Goal: Feedback & Contribution: Leave review/rating

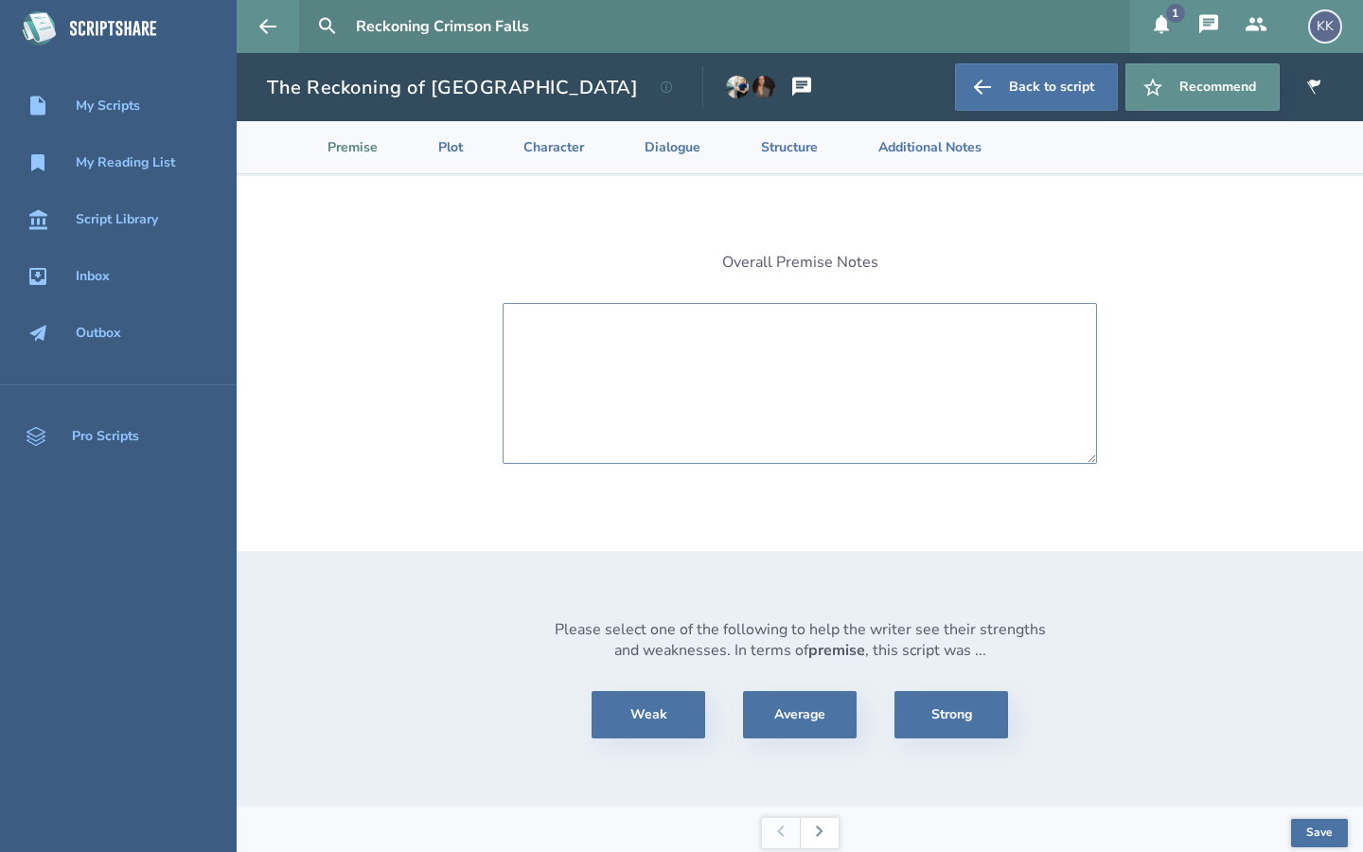
click at [580, 350] on textarea at bounding box center [800, 383] width 595 height 161
click at [938, 716] on button "Strong" at bounding box center [952, 714] width 114 height 47
click at [697, 376] on textarea at bounding box center [800, 383] width 595 height 161
type textarea "T"
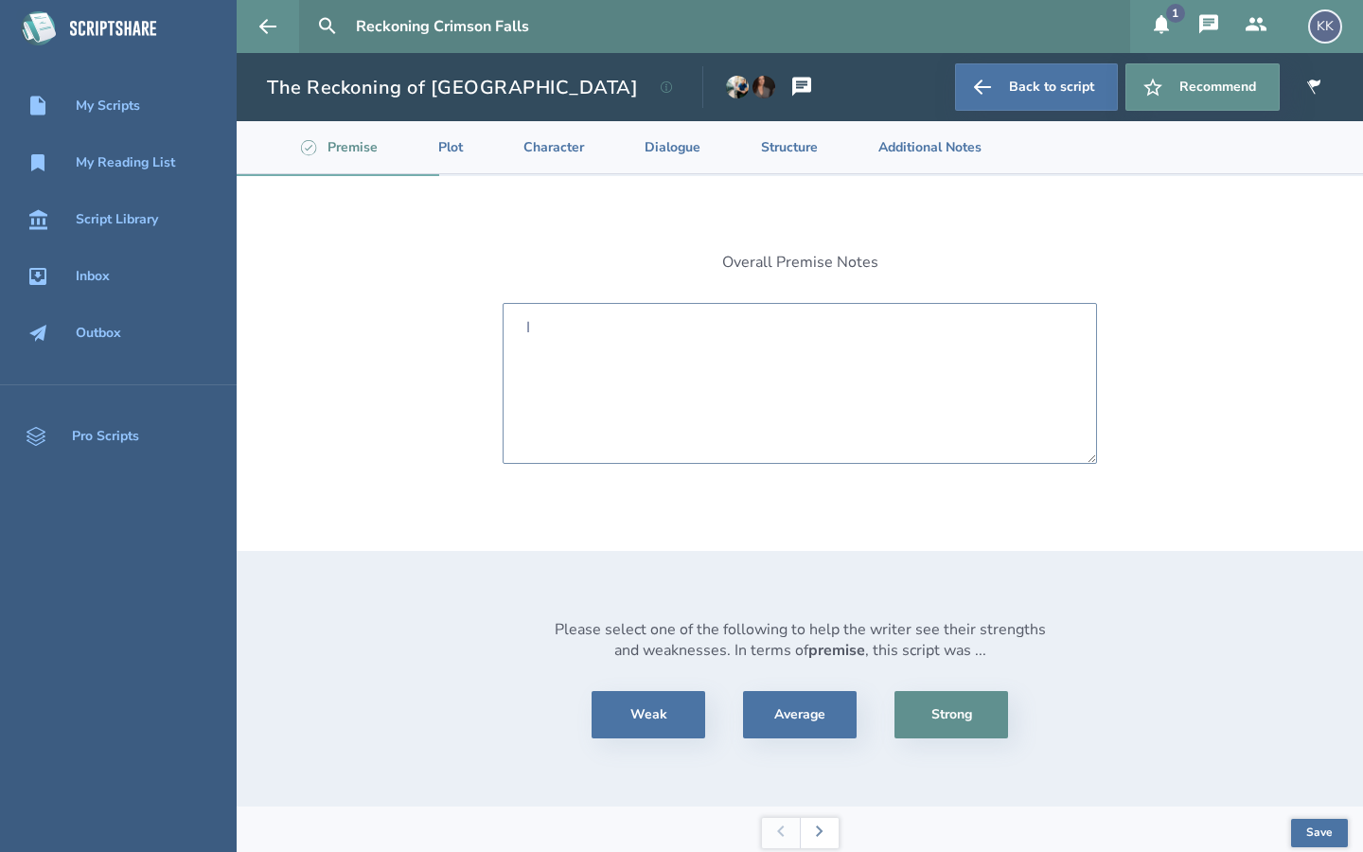
type textarea "I"
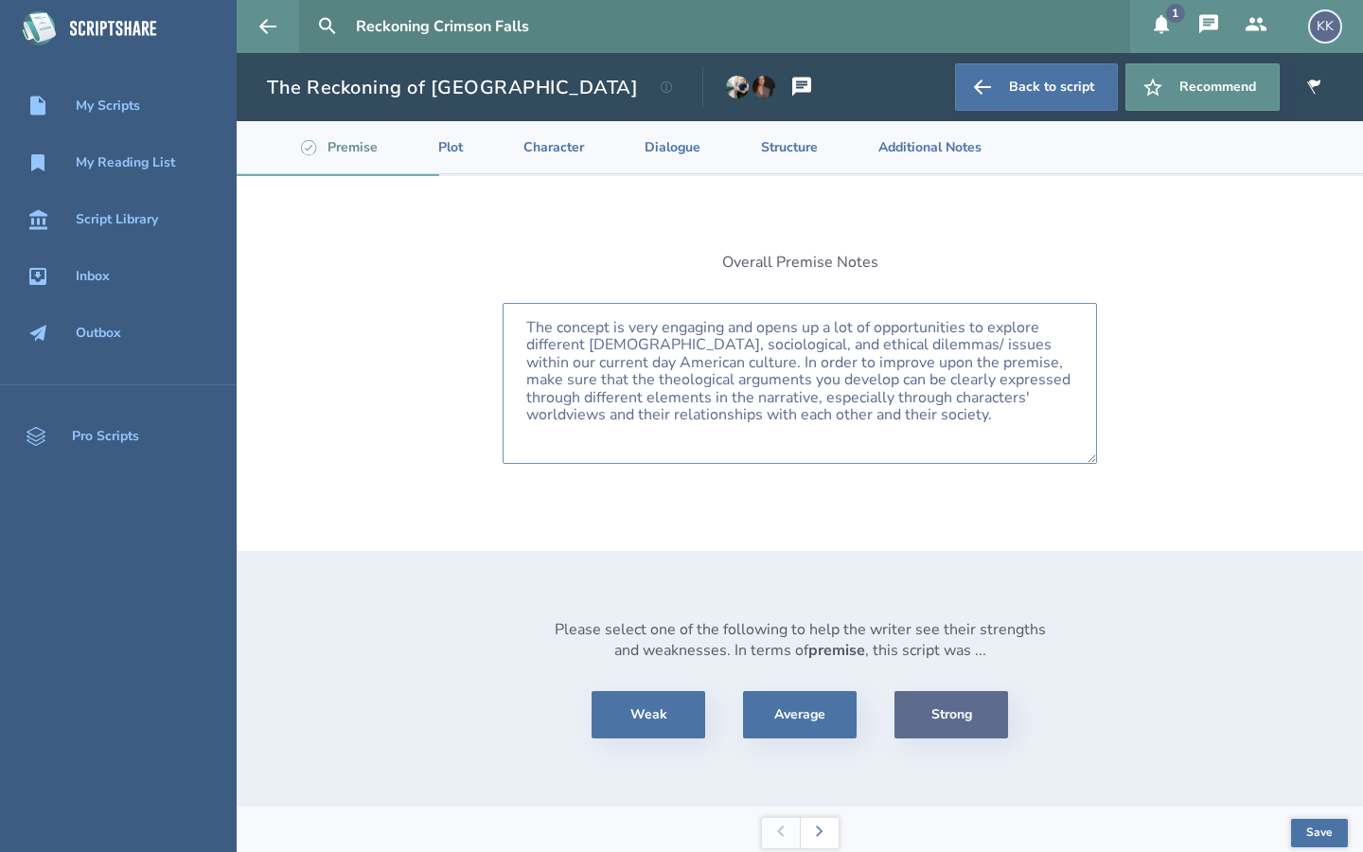
type textarea "The concept is very engaging and opens up a lot of opportunities to explore dif…"
click at [950, 710] on button "Strong" at bounding box center [952, 714] width 114 height 47
click at [1329, 831] on button "Save" at bounding box center [1319, 833] width 57 height 28
click at [1144, 329] on div "Overall Premise Notes The concept is very engaging and opens up a lot of opport…" at bounding box center [800, 491] width 1127 height 631
click at [1295, 822] on button "Save" at bounding box center [1319, 833] width 57 height 28
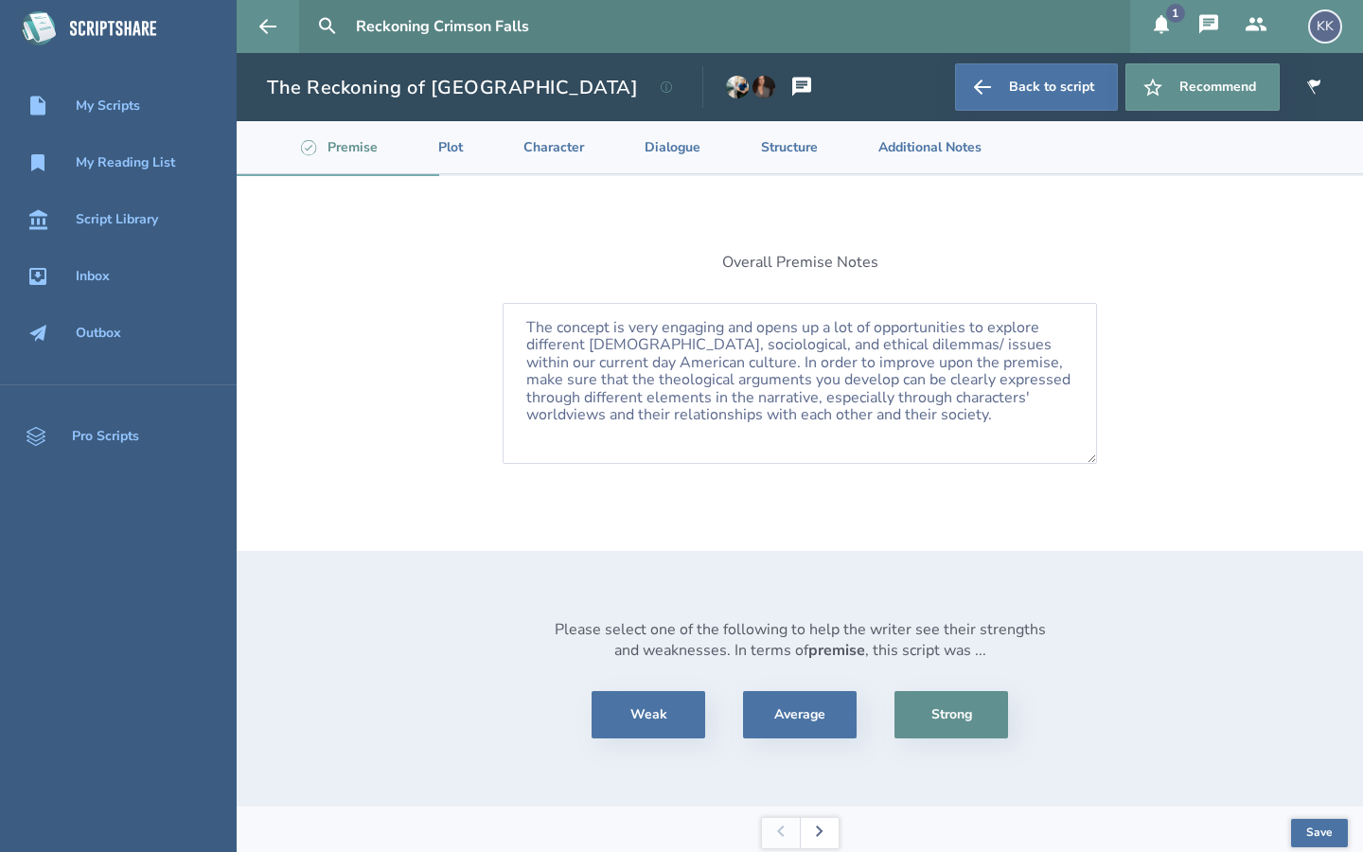
click at [828, 835] on button at bounding box center [819, 833] width 39 height 30
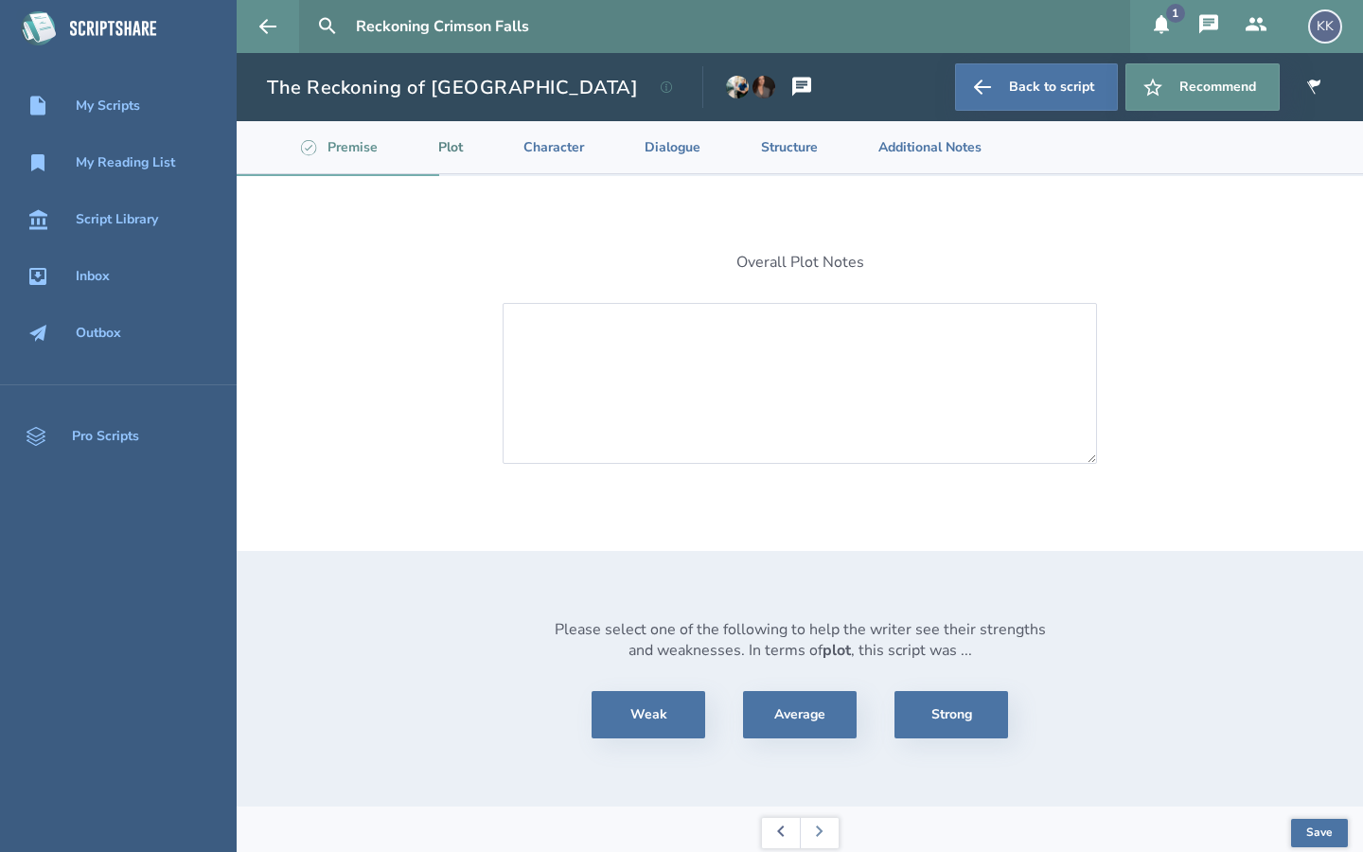
click at [775, 830] on button at bounding box center [781, 833] width 38 height 30
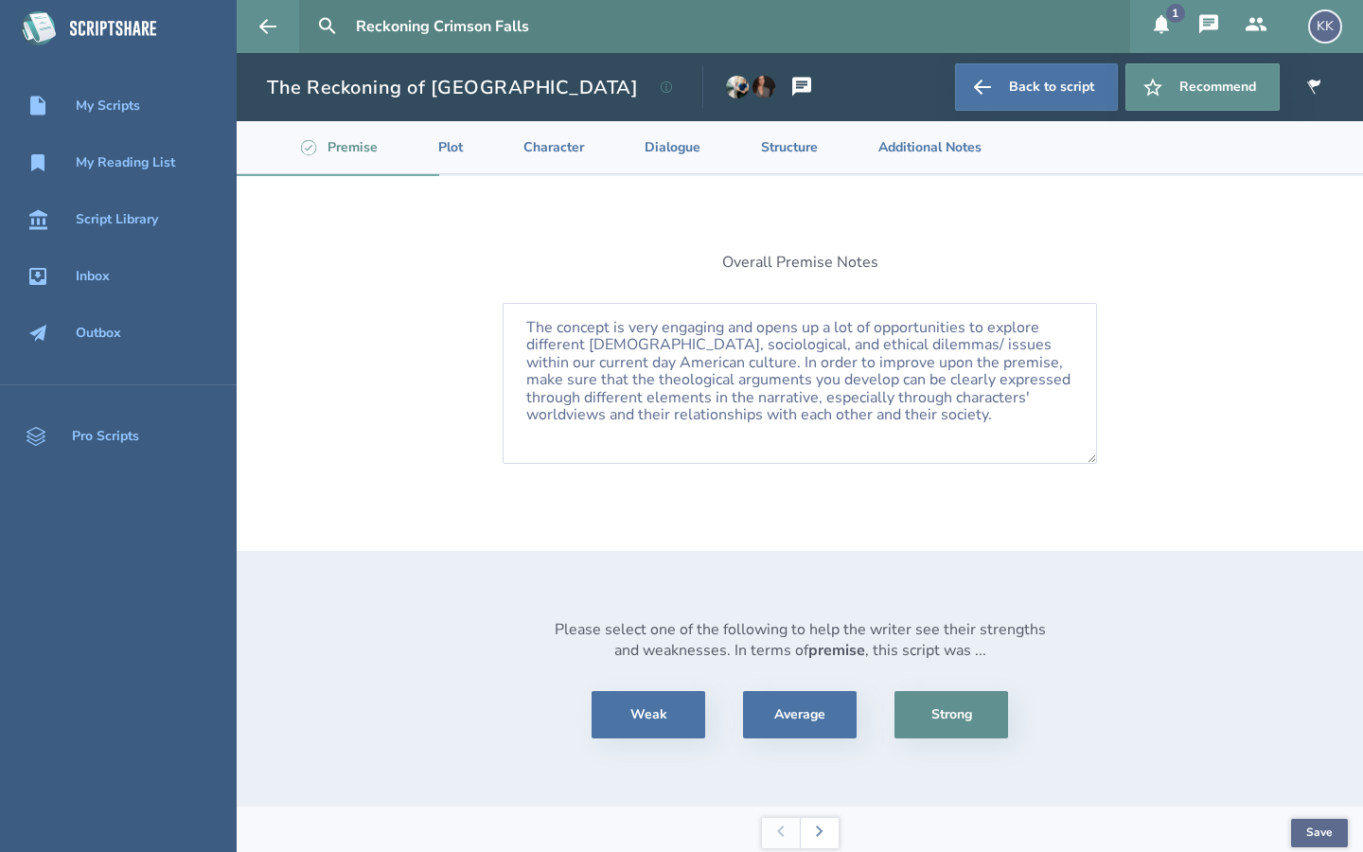
click at [1340, 846] on button "Save" at bounding box center [1319, 833] width 57 height 28
click at [830, 832] on button at bounding box center [819, 833] width 39 height 30
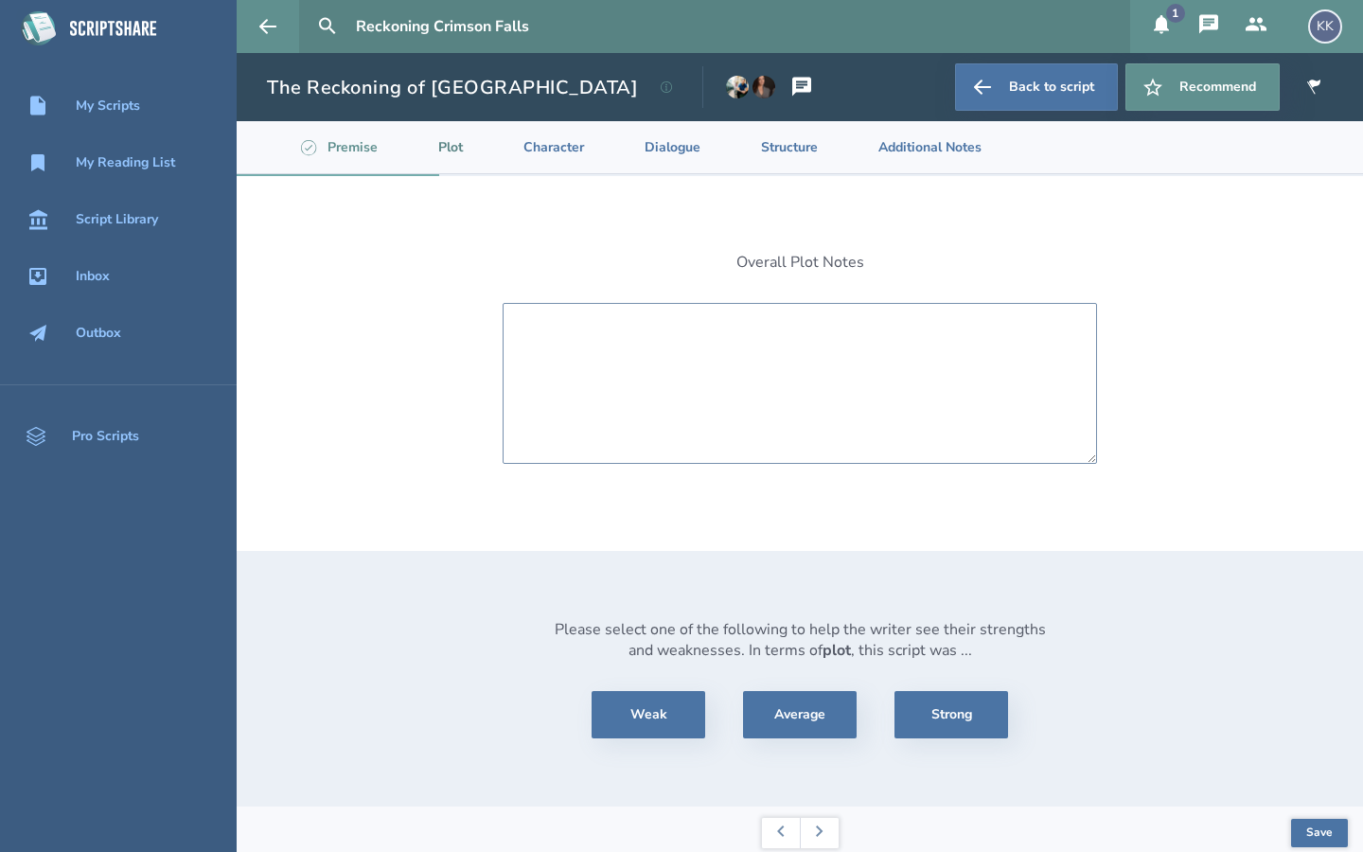
click at [686, 367] on textarea at bounding box center [800, 383] width 595 height 161
click at [819, 712] on button "Average" at bounding box center [800, 714] width 114 height 47
click at [650, 336] on textarea at bounding box center [800, 383] width 595 height 161
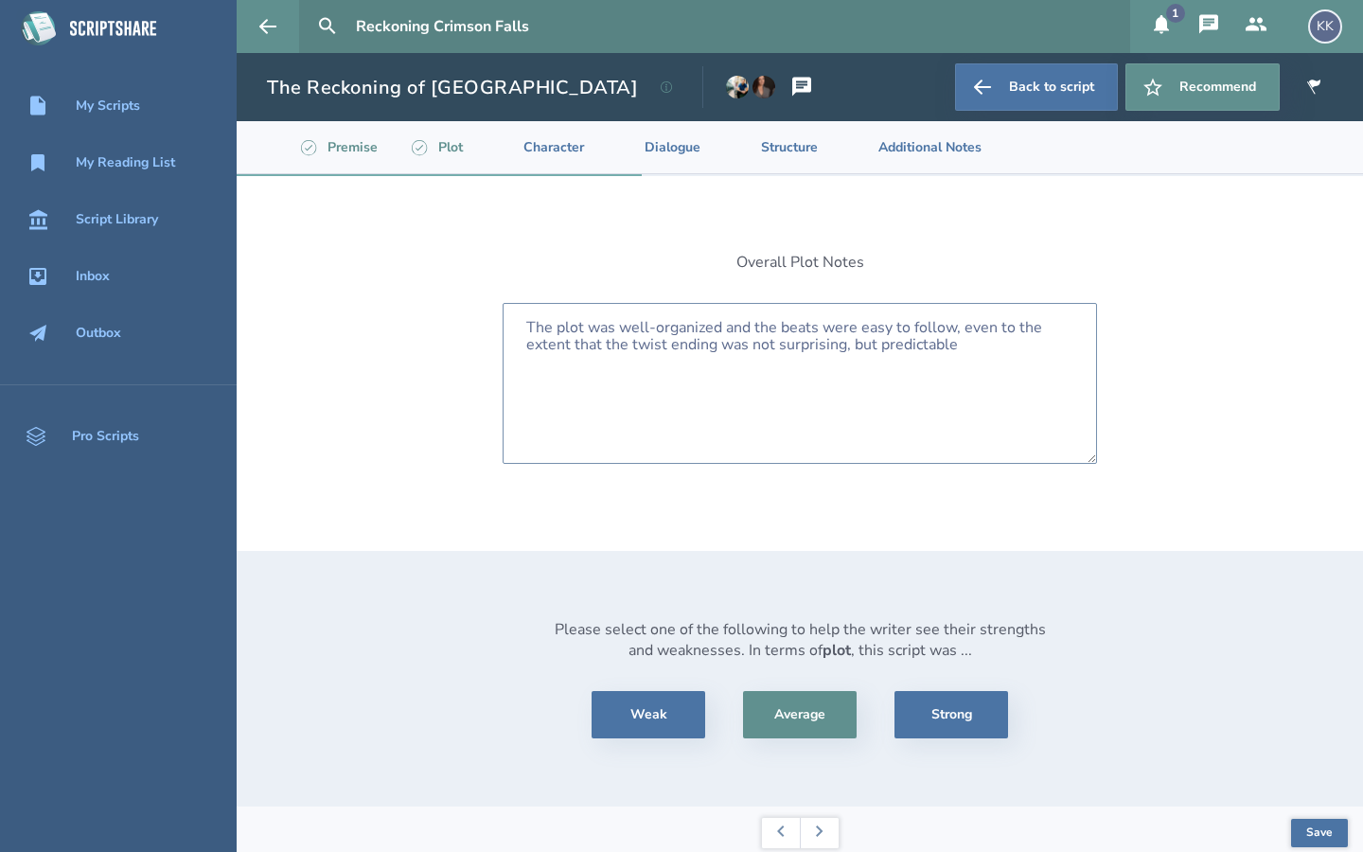
click at [879, 347] on textarea "The plot was well-organized and the beats were easy to follow, even to the exte…" at bounding box center [800, 383] width 595 height 161
click at [992, 348] on textarea "The plot was well-organized and the beats were easy to follow, even to the exte…" at bounding box center [800, 383] width 595 height 161
click at [788, 363] on textarea "The plot was well-organized and the beats were easy to follow, even to the exte…" at bounding box center [800, 383] width 595 height 161
click at [632, 382] on textarea "The plot was well-organized and the beats were easy to follow, even to the exte…" at bounding box center [800, 383] width 595 height 161
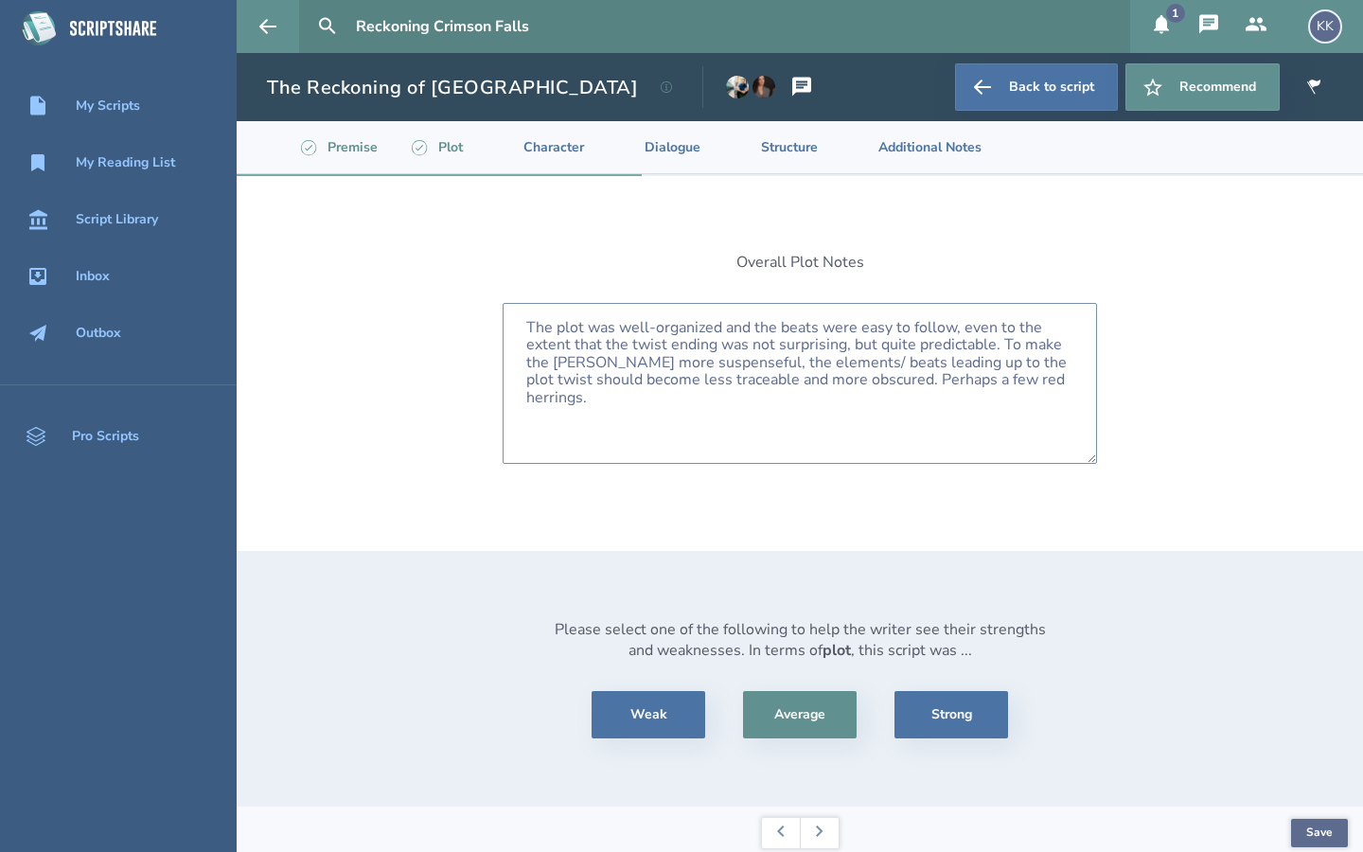
type textarea "The plot was well-organized and the beats were easy to follow, even to the exte…"
click at [1335, 833] on button "Save" at bounding box center [1319, 833] width 57 height 28
click at [820, 836] on icon at bounding box center [820, 831] width 8 height 11
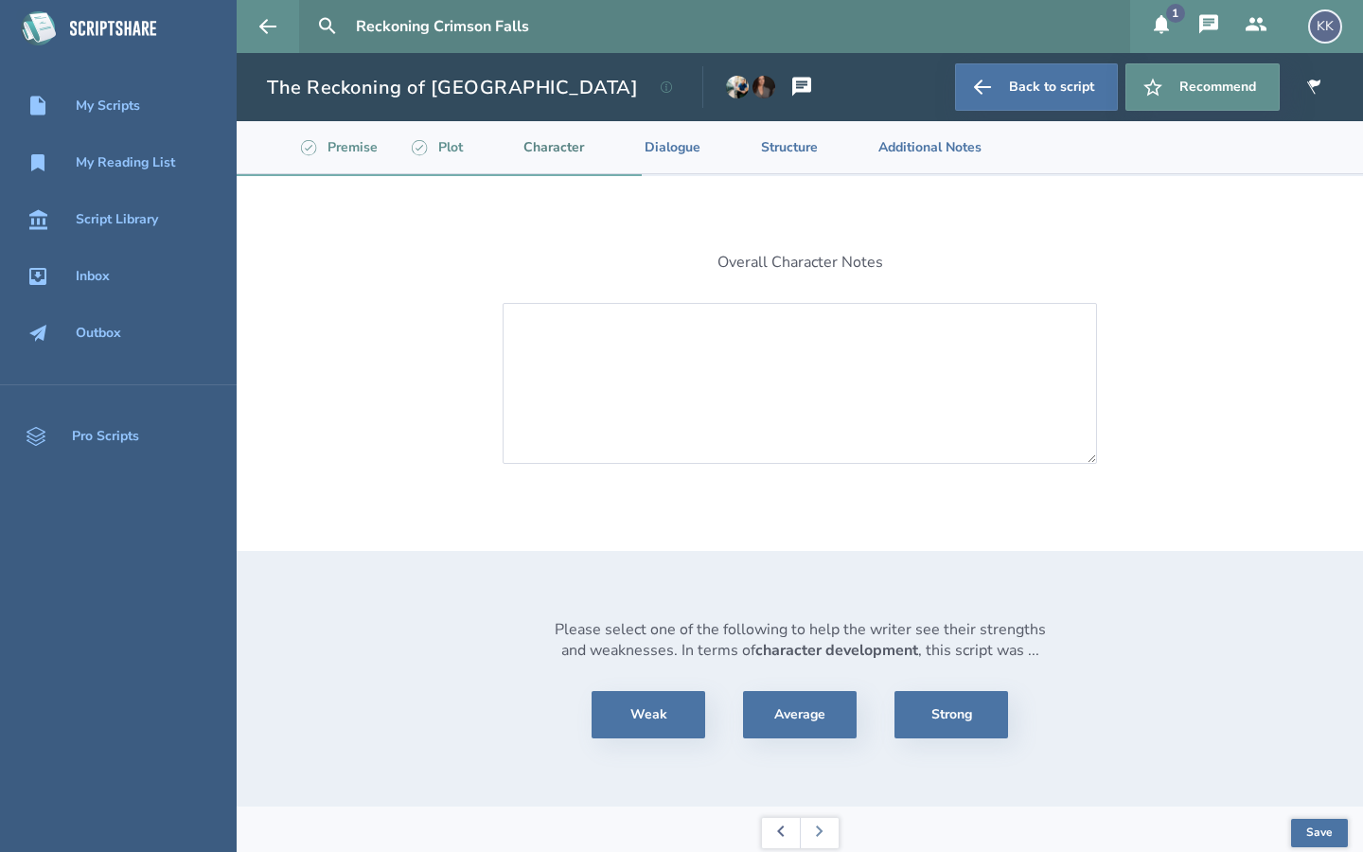
click at [775, 836] on button at bounding box center [781, 833] width 38 height 30
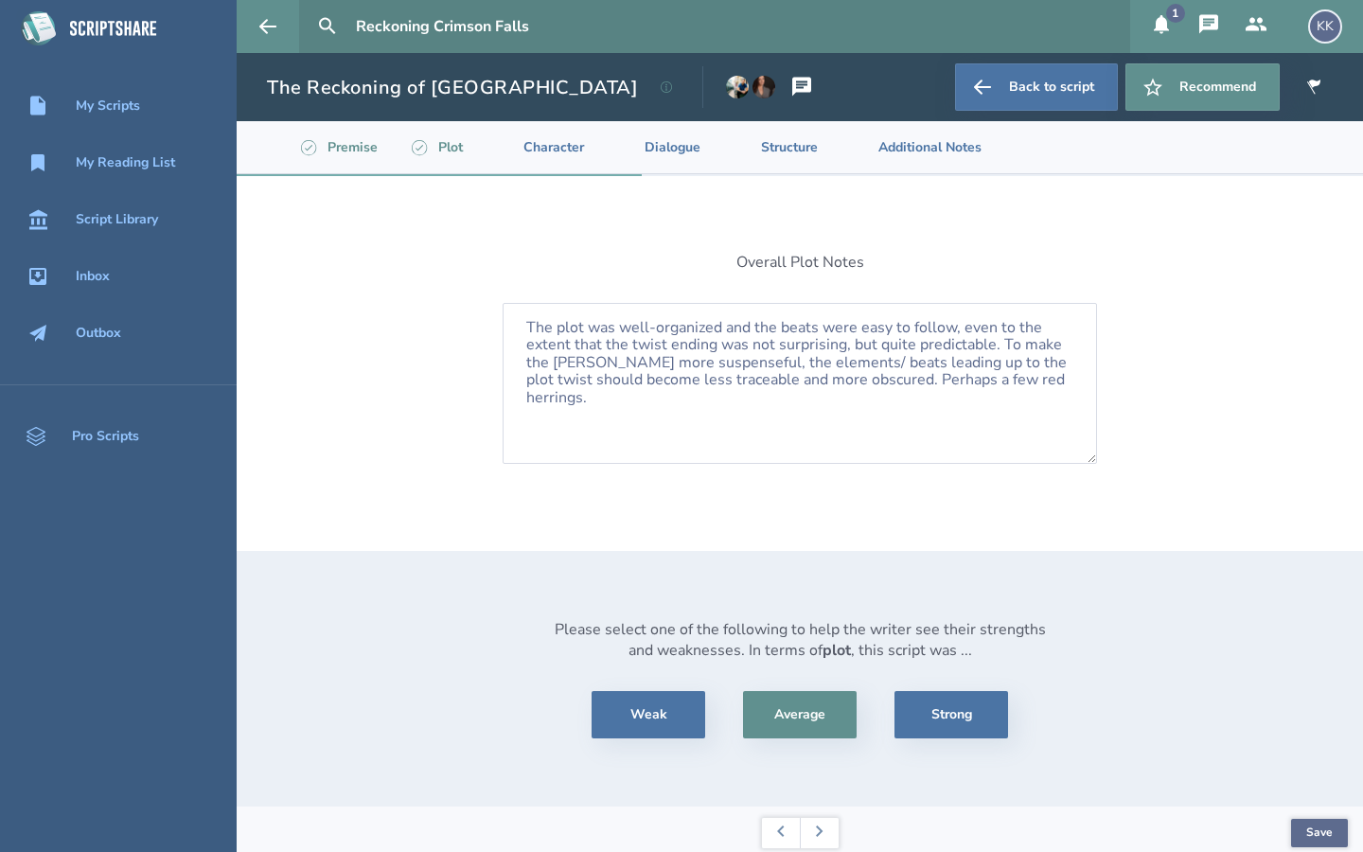
click at [1314, 840] on button "Save" at bounding box center [1319, 833] width 57 height 28
click at [826, 833] on button at bounding box center [819, 833] width 39 height 30
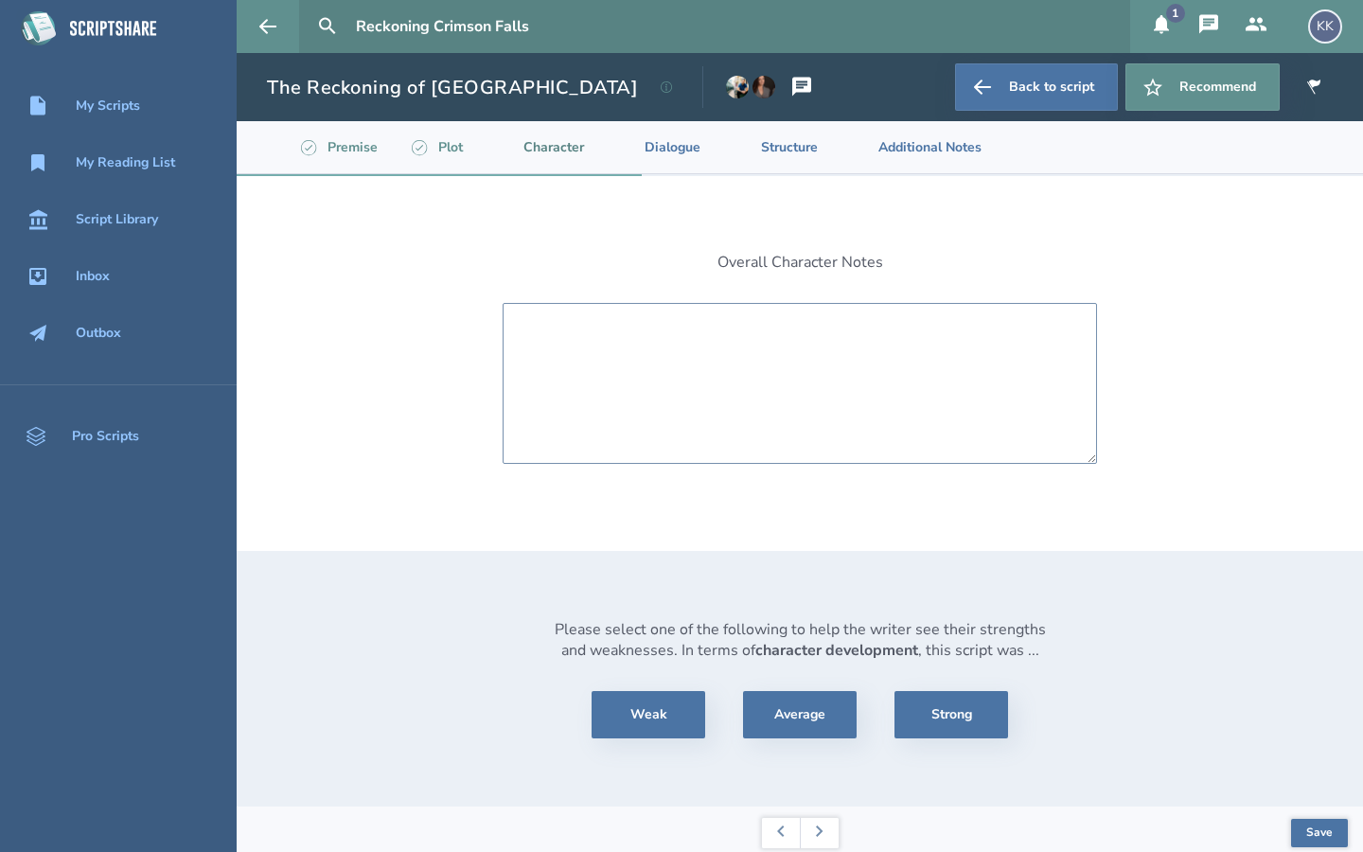
click at [588, 329] on textarea at bounding box center [800, 383] width 595 height 161
type textarea "I"
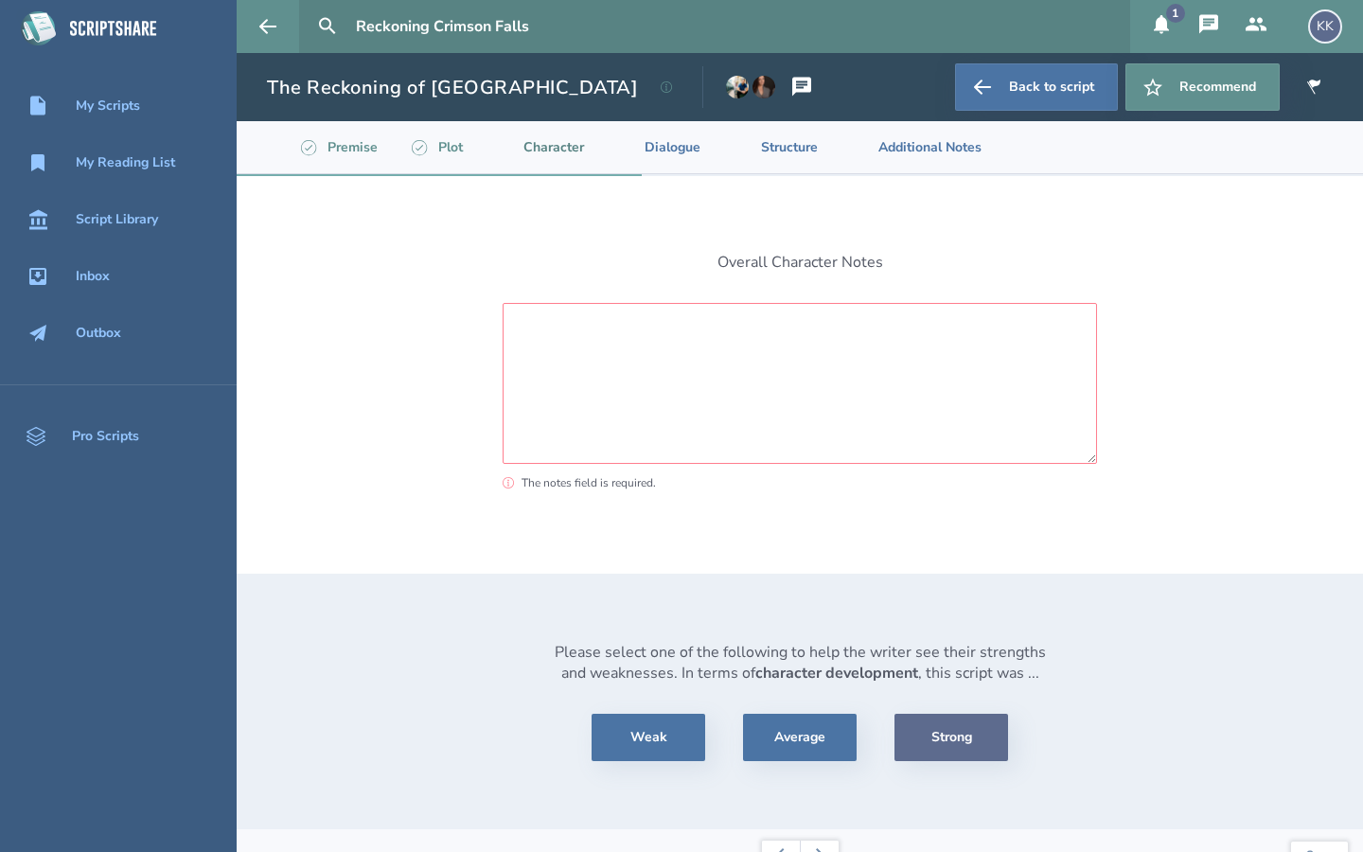
click at [925, 744] on button "Strong" at bounding box center [952, 737] width 114 height 47
click at [595, 347] on textarea "The notes field is required." at bounding box center [800, 383] width 595 height 161
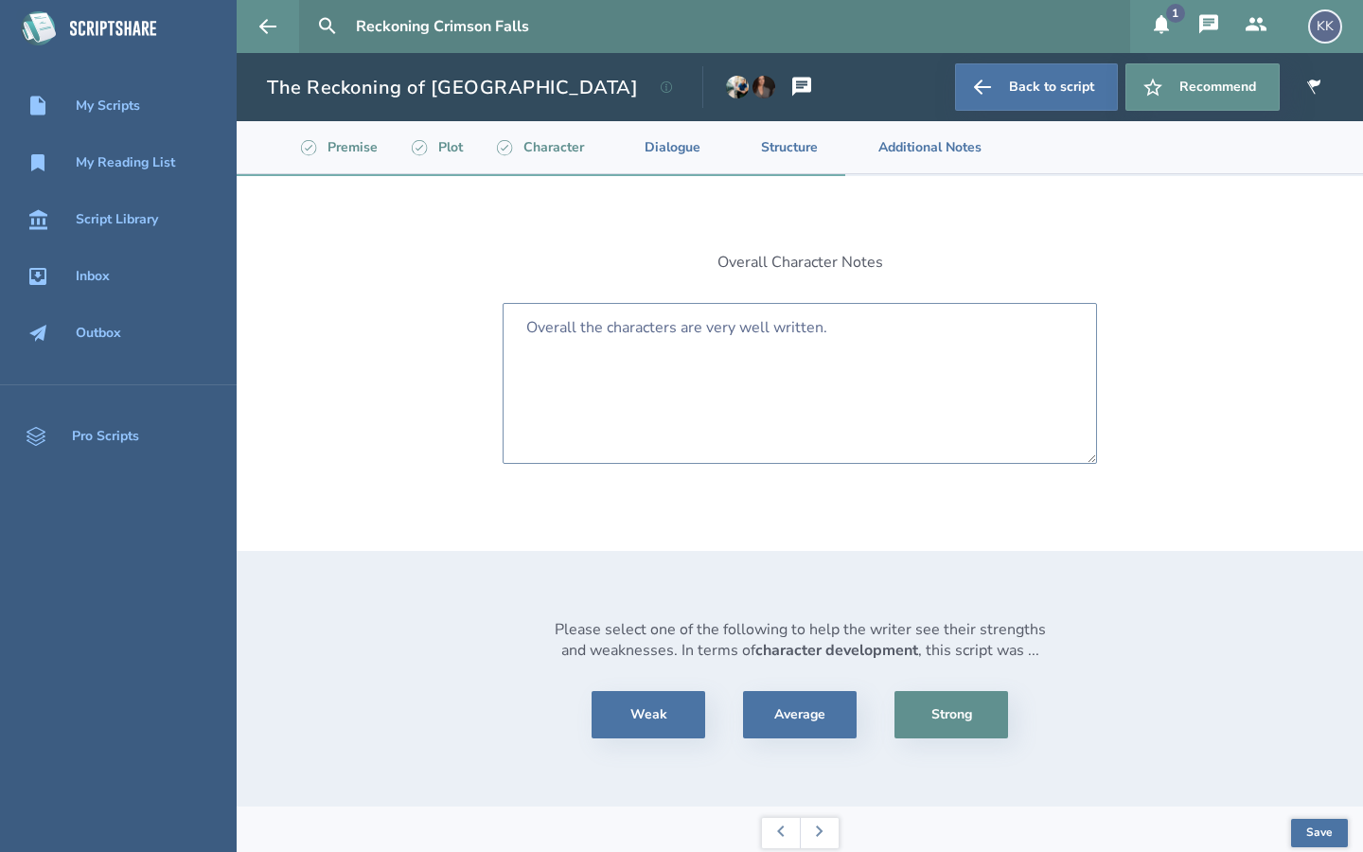
click at [772, 331] on textarea "Overall the characters are very well written." at bounding box center [800, 383] width 595 height 161
click at [740, 329] on textarea "Overall the characters are very well-written." at bounding box center [800, 383] width 595 height 161
click at [839, 334] on textarea "Overall the characters are fairly well-written." at bounding box center [800, 383] width 595 height 161
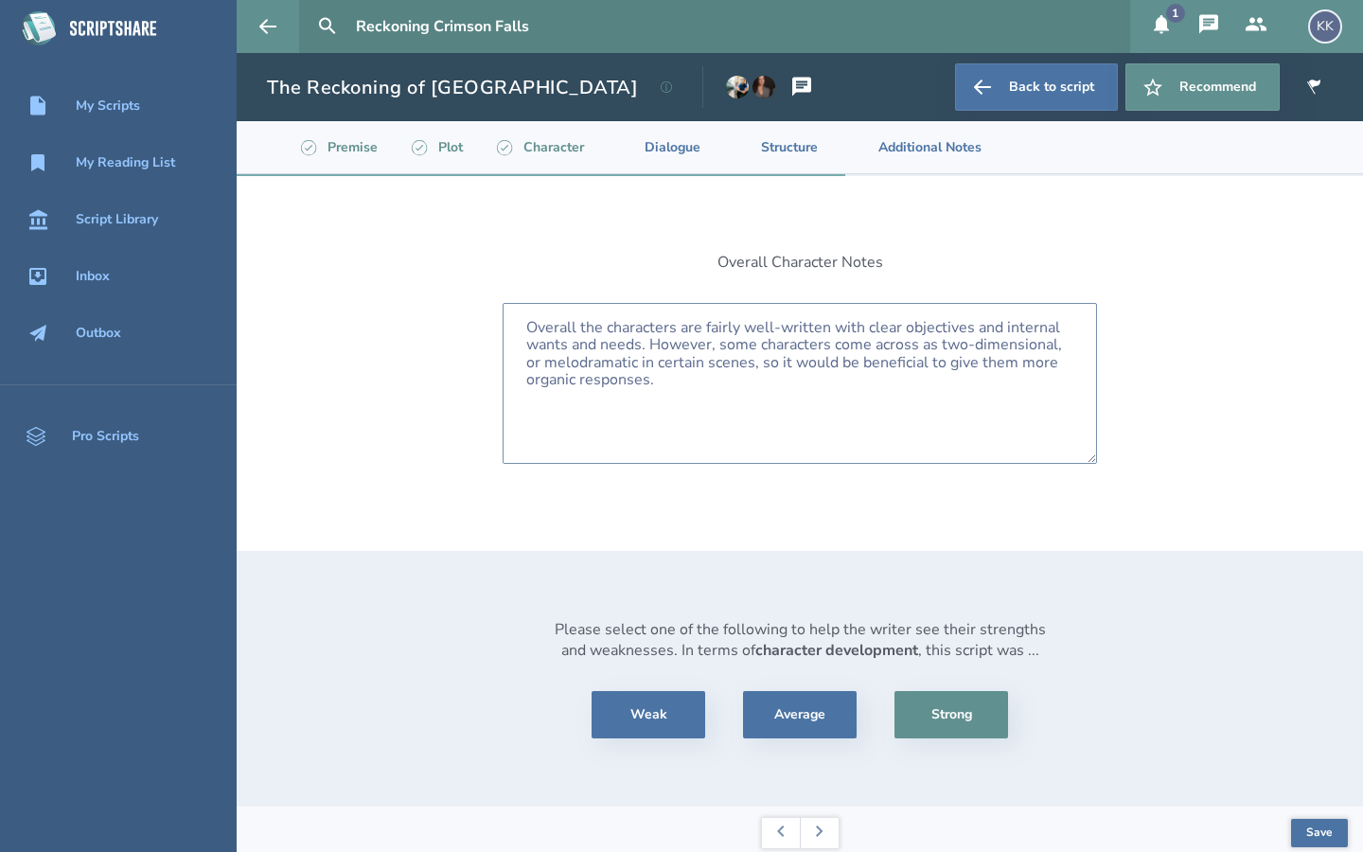
type textarea "Overall the characters are fairly well-written with clear objectives and intern…"
click at [1075, 507] on section "Overall Character Notes Overall the characters are fairly well-written with cle…" at bounding box center [800, 363] width 625 height 375
click at [660, 387] on textarea "Overall the characters are fairly well-written with clear objectives and intern…" at bounding box center [800, 383] width 595 height 161
click at [1311, 837] on button "Save" at bounding box center [1319, 833] width 57 height 28
click at [831, 838] on button at bounding box center [819, 833] width 39 height 30
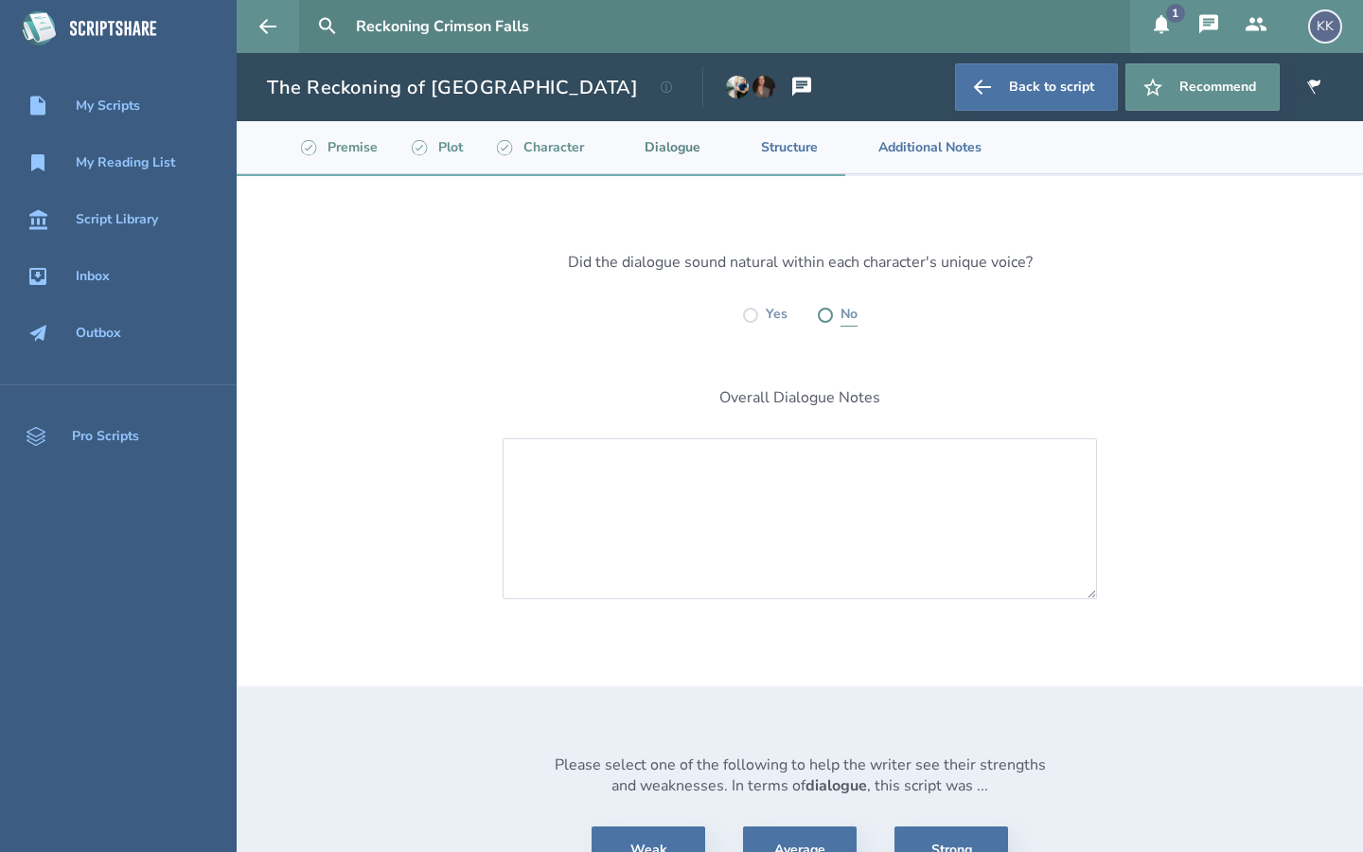
click at [822, 312] on label at bounding box center [825, 315] width 15 height 15
radio input "true"
click at [1344, 536] on div "Did the dialogue sound natural within each character's unique voice? Yes No Ove…" at bounding box center [800, 559] width 1127 height 766
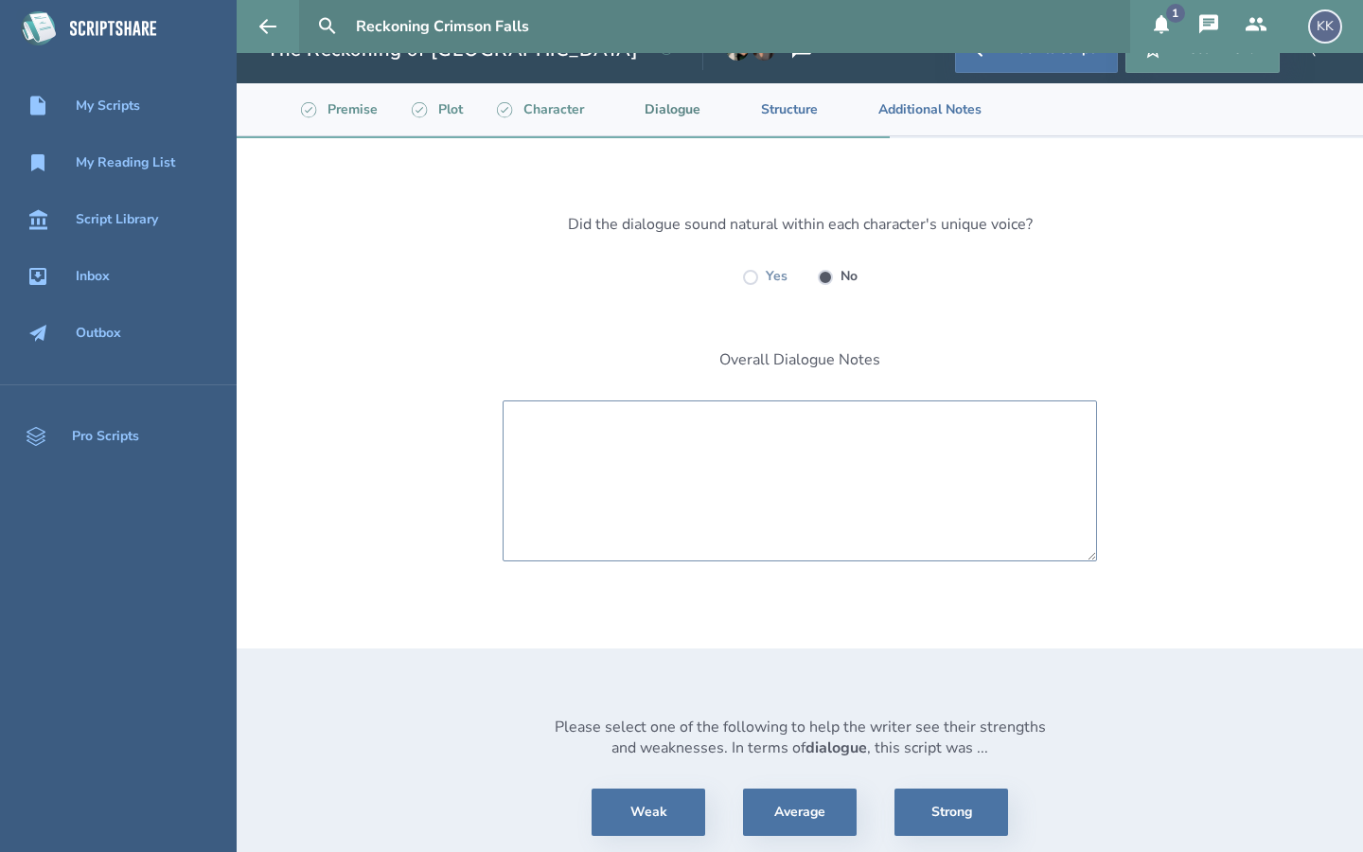
click at [549, 422] on textarea at bounding box center [800, 481] width 595 height 161
type textarea "a"
click at [784, 423] on textarea "some lines seemed melodramatic and two-dimensional" at bounding box center [800, 481] width 595 height 161
click at [881, 426] on textarea "some lines seemed melodramatic, two-dimensional" at bounding box center [800, 481] width 595 height 161
click at [953, 426] on textarea "some lines seemed melodramatic, two-dimensional, or unnecesary." at bounding box center [800, 481] width 595 height 161
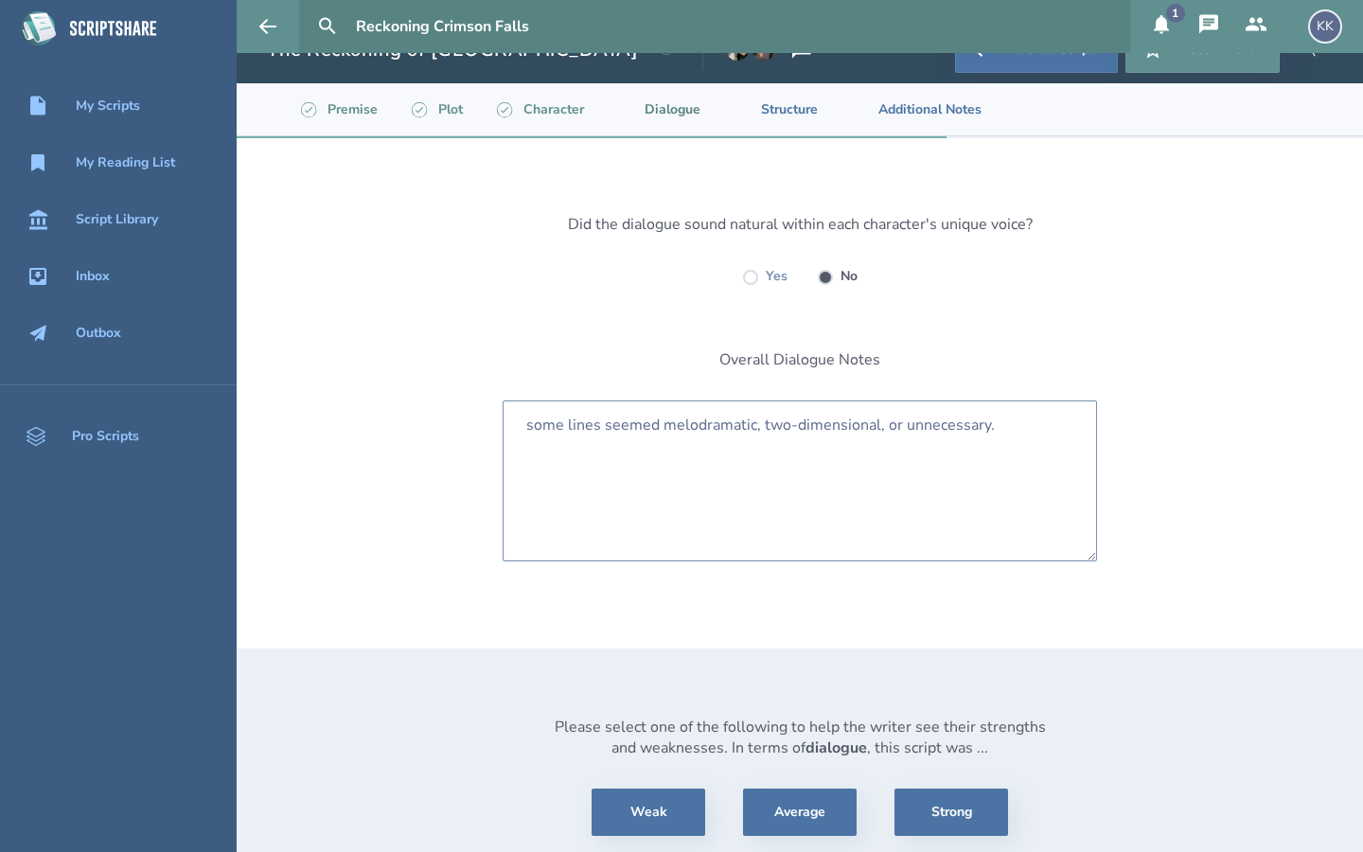
click at [996, 426] on textarea "some lines seemed melodramatic, two-dimensional, or unnecessary." at bounding box center [800, 481] width 595 height 161
click at [628, 440] on textarea "some lines seemed melodramatic, two-dimensional, or unnecessary. But this was o…" at bounding box center [800, 481] width 595 height 161
click at [816, 455] on textarea "some lines seemed melodramatic, two-dimensional, or unnecessary. But this was o…" at bounding box center [800, 481] width 595 height 161
type textarea "some lines seemed melodramatic, two-dimensional, or unnecessary. But this was o…"
click at [1222, 685] on div "Please select one of the following to help the writer see their strengths and w…" at bounding box center [800, 777] width 1127 height 256
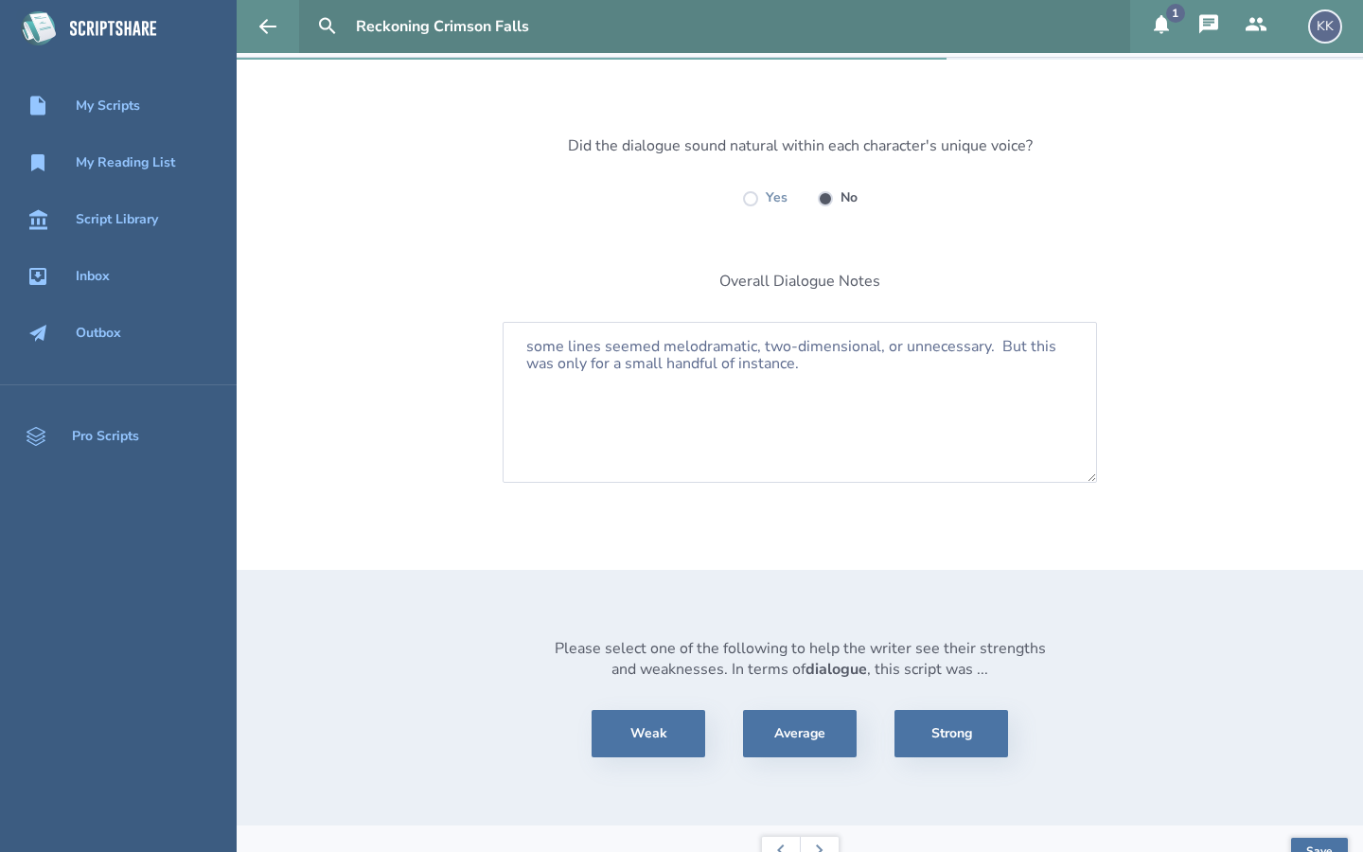
scroll to position [143, 0]
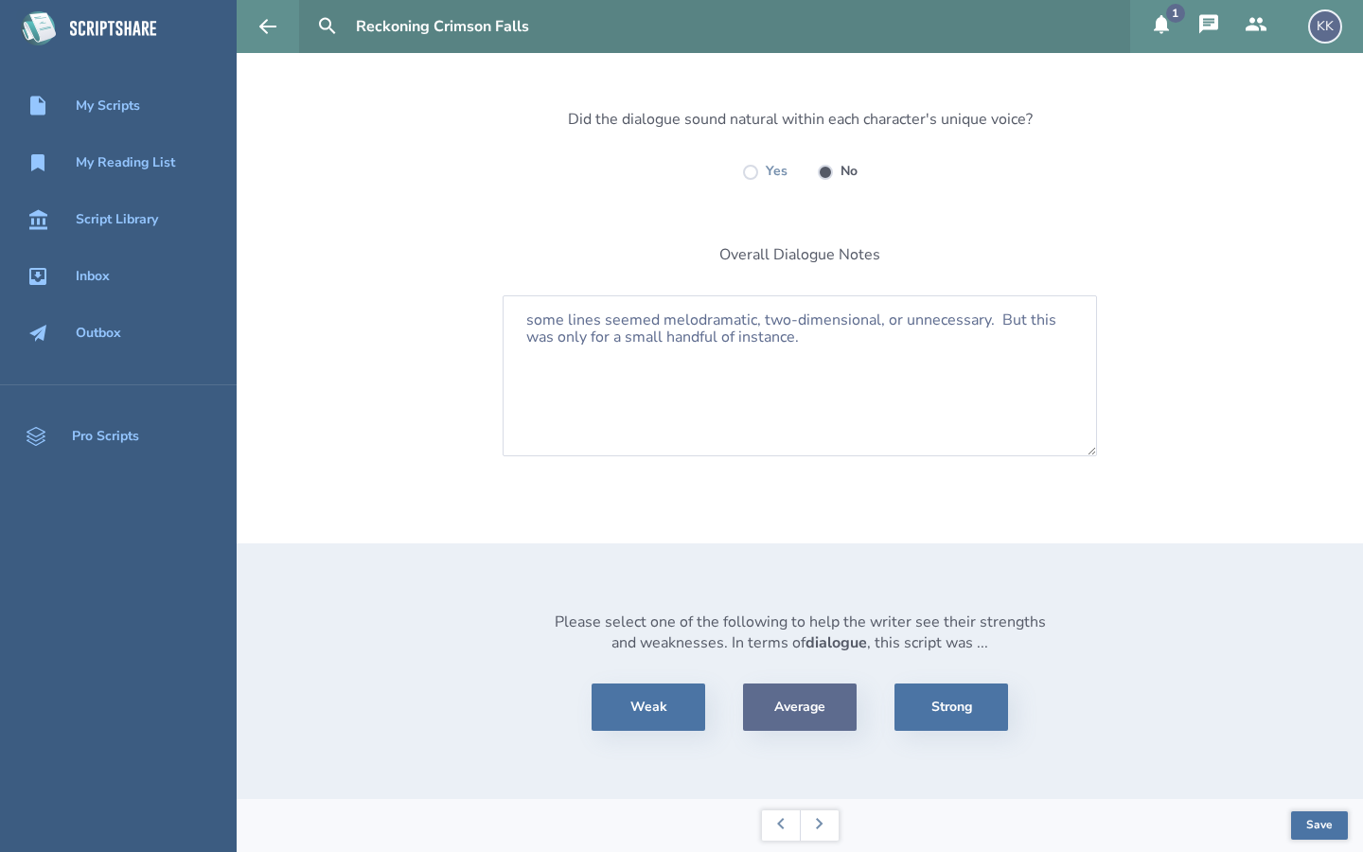
click at [824, 701] on button "Average" at bounding box center [800, 707] width 114 height 47
click at [1317, 832] on button "Save" at bounding box center [1319, 825] width 57 height 28
click at [777, 827] on icon at bounding box center [781, 823] width 8 height 11
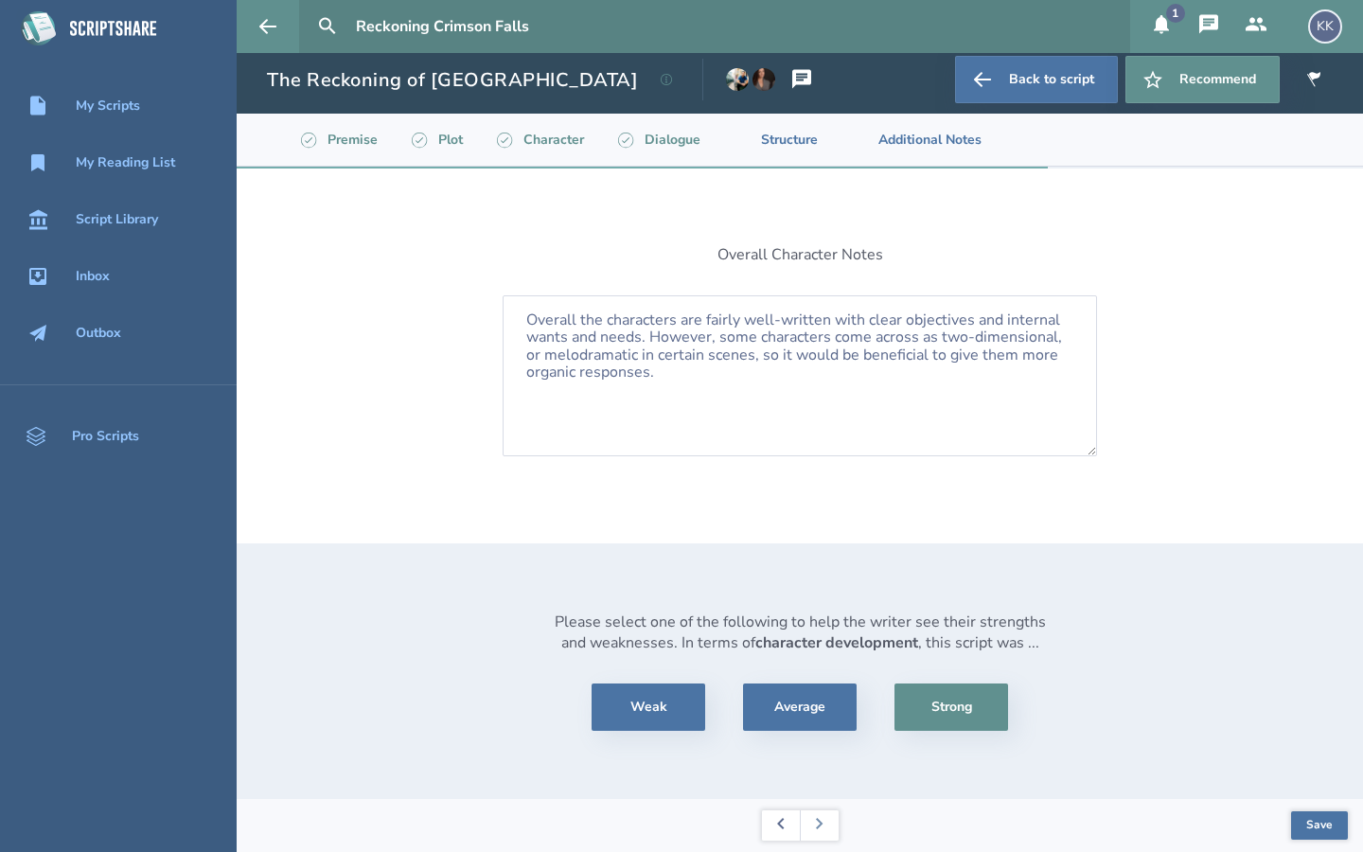
scroll to position [8, 0]
drag, startPoint x: 655, startPoint y: 373, endPoint x: 654, endPoint y: 342, distance: 31.3
click at [654, 342] on textarea "Overall the characters are fairly well-written with clear objectives and intern…" at bounding box center [800, 375] width 595 height 161
click at [1018, 339] on textarea "Overall the characters are fairly well-written with clear objectives and intern…" at bounding box center [800, 375] width 595 height 161
click at [743, 340] on textarea "Overall the characters are fairly well-written with clear objectives and intern…" at bounding box center [800, 375] width 595 height 161
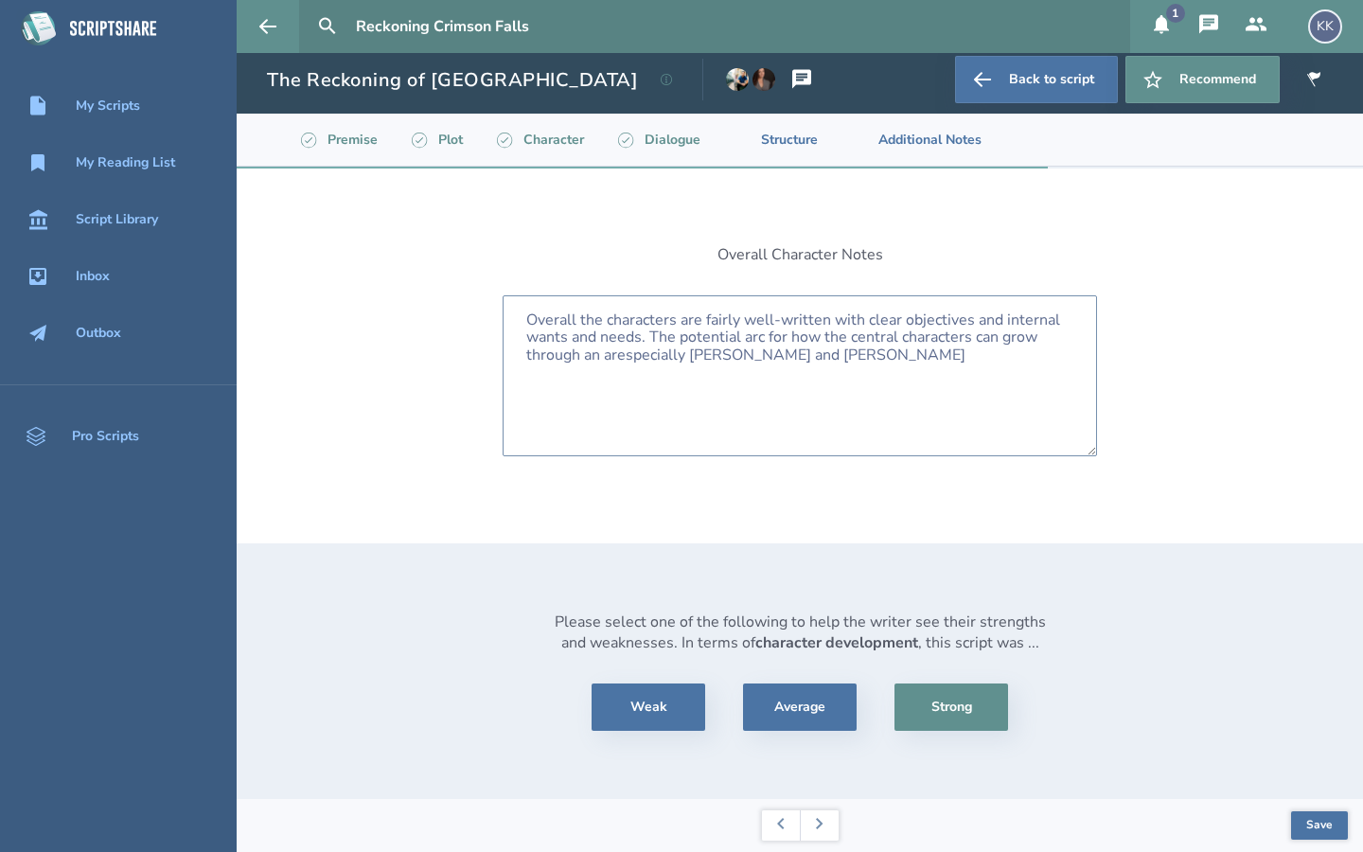
drag, startPoint x: 971, startPoint y: 345, endPoint x: 795, endPoint y: 347, distance: 176.1
click at [795, 347] on textarea "Overall the characters are fairly well-written with clear objectives and intern…" at bounding box center [800, 375] width 595 height 161
drag, startPoint x: 794, startPoint y: 334, endPoint x: 802, endPoint y: 341, distance: 10.1
click at [802, 341] on textarea "Overall the characters are fairly well-written with clear objectives and intern…" at bounding box center [800, 375] width 595 height 161
drag, startPoint x: 790, startPoint y: 331, endPoint x: 969, endPoint y: 349, distance: 179.9
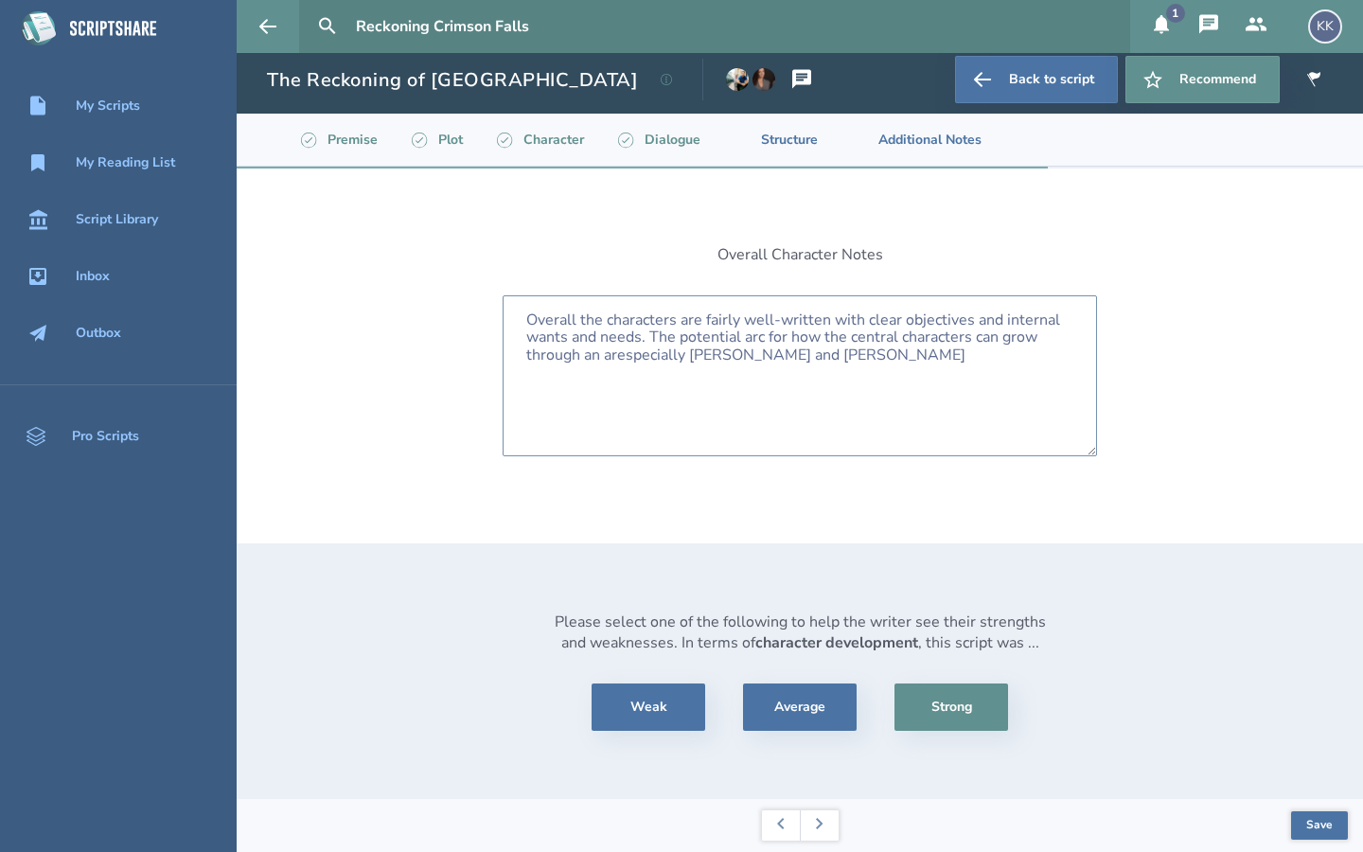
click at [969, 349] on textarea "Overall the characters are fairly well-written with clear objectives and intern…" at bounding box center [800, 375] width 595 height 161
click at [745, 336] on textarea "Overall the characters are fairly well-written with clear objectives and intern…" at bounding box center [800, 375] width 595 height 161
click at [995, 339] on textarea "Overall the characters are fairly well-written with clear objectives and intern…" at bounding box center [800, 375] width 595 height 161
type textarea "Overall the characters are fairly well-written with clear objectives and intern…"
click at [1311, 829] on button "Save" at bounding box center [1319, 825] width 57 height 28
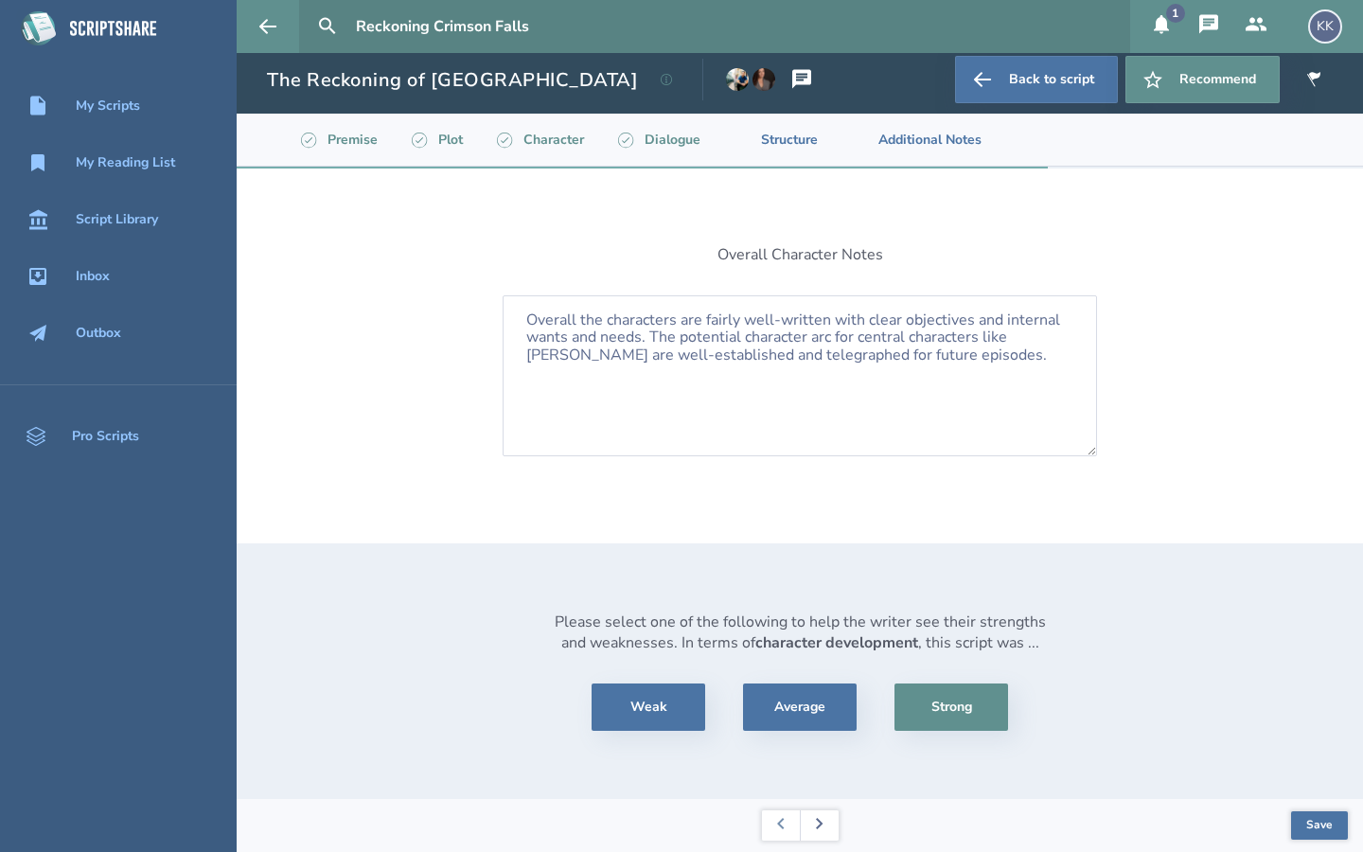
click at [828, 836] on button at bounding box center [819, 825] width 39 height 30
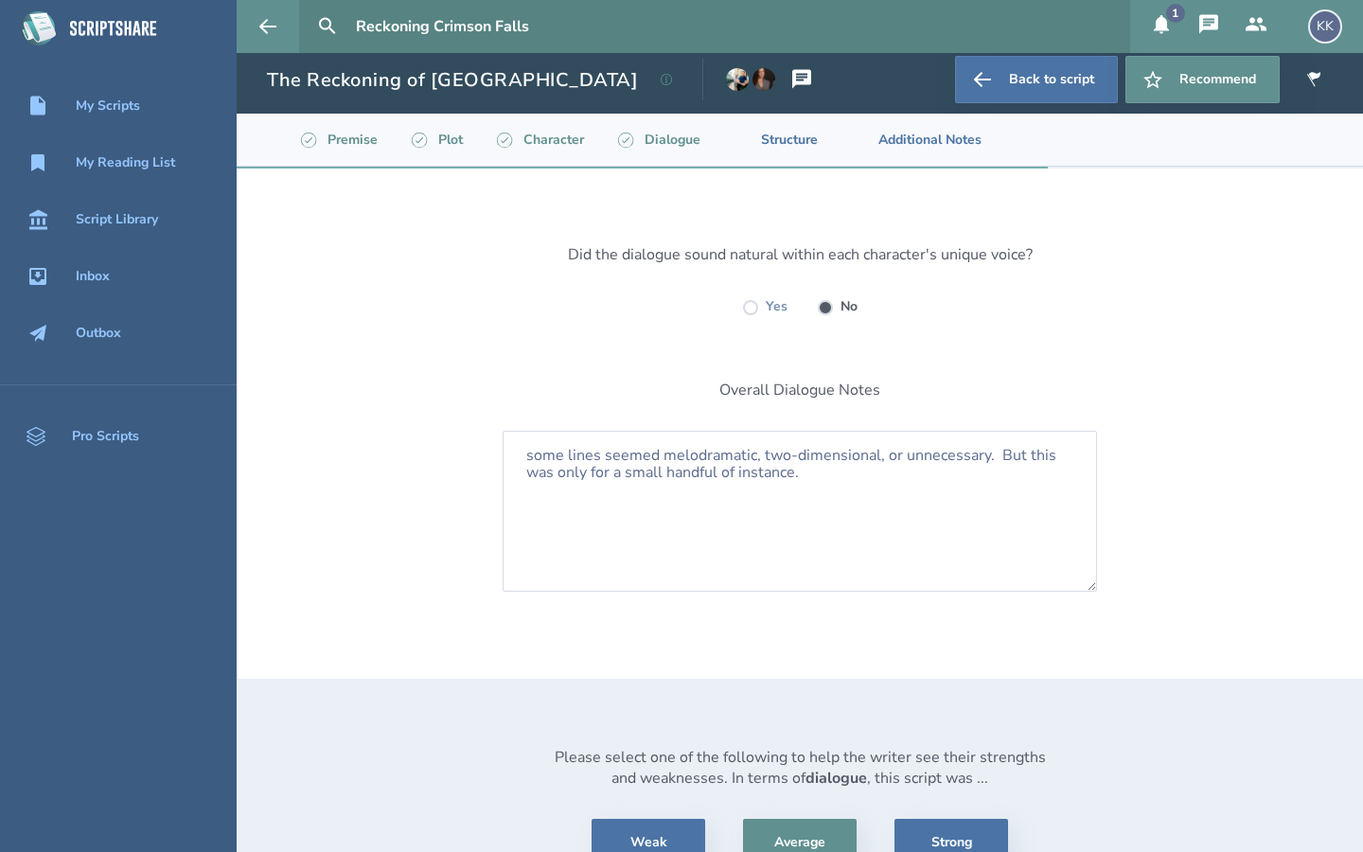
click at [1277, 785] on div "Please select one of the following to help the writer see their strengths and w…" at bounding box center [800, 807] width 1127 height 256
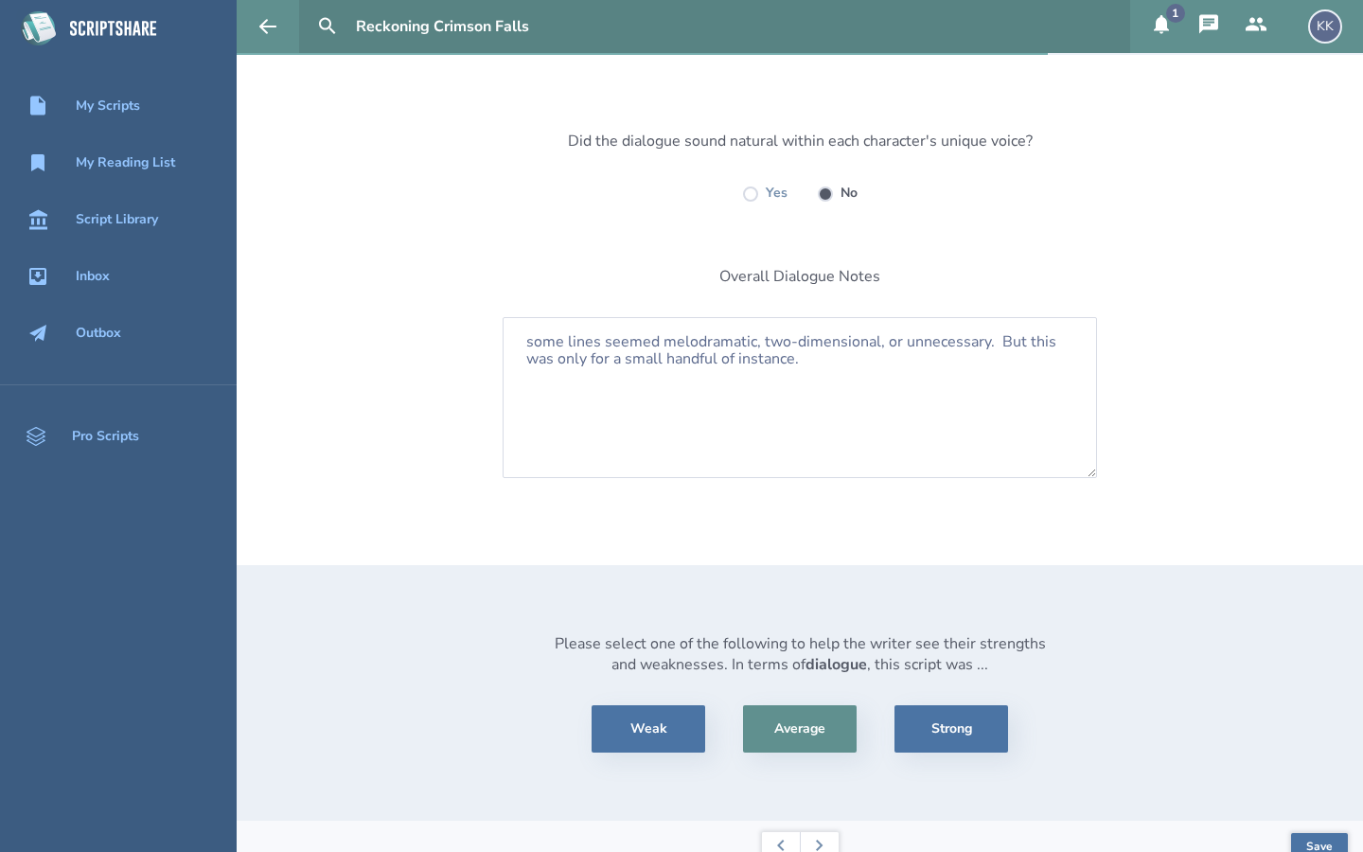
scroll to position [143, 0]
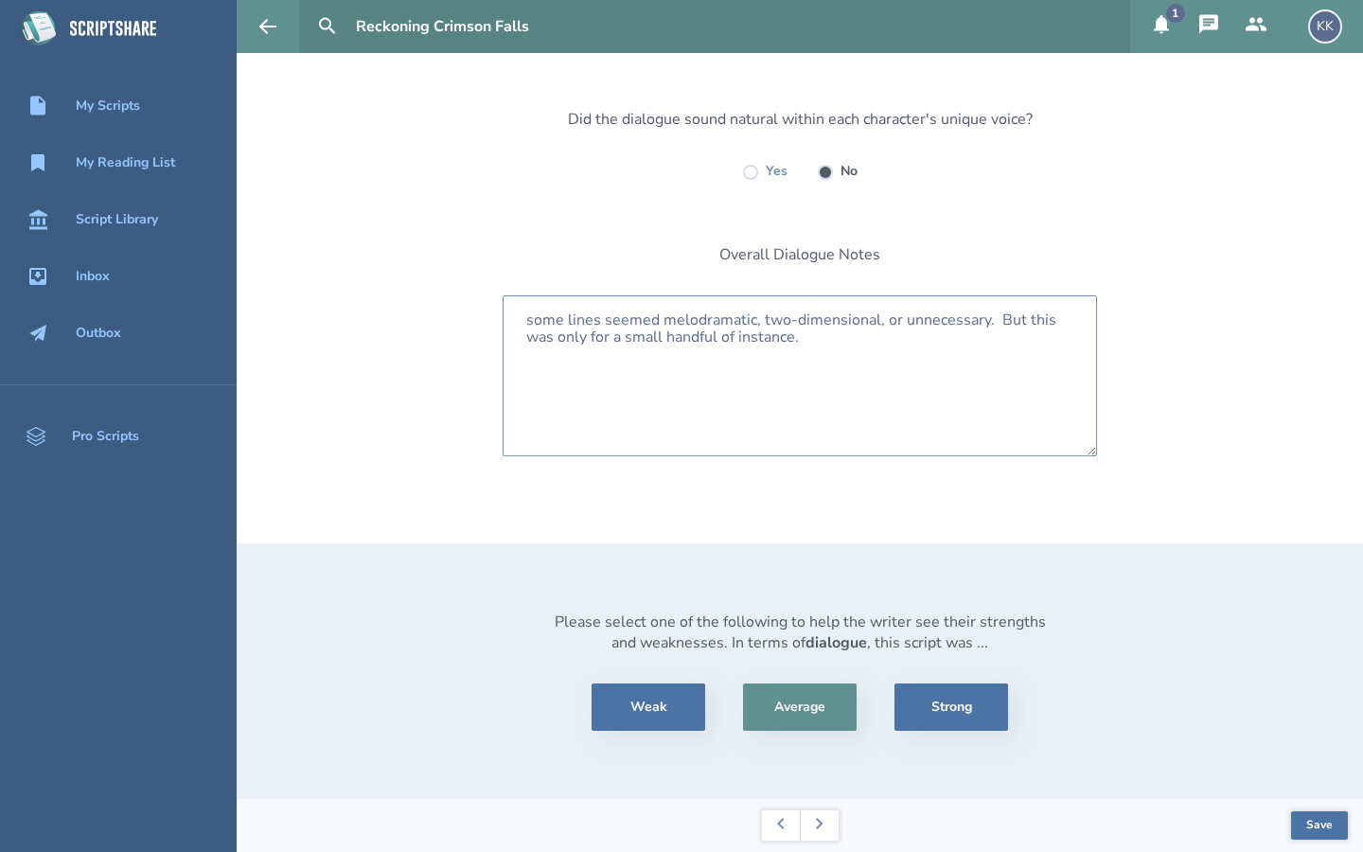
click at [811, 340] on textarea "some lines seemed melodramatic, two-dimensional, or unnecessary. But this was o…" at bounding box center [800, 375] width 595 height 161
type textarea "some lines seemed melodramatic, two-dimensional, or unnecessary. But this was o…"
click at [1309, 826] on button "Save" at bounding box center [1319, 825] width 57 height 28
click at [820, 830] on button at bounding box center [819, 825] width 39 height 30
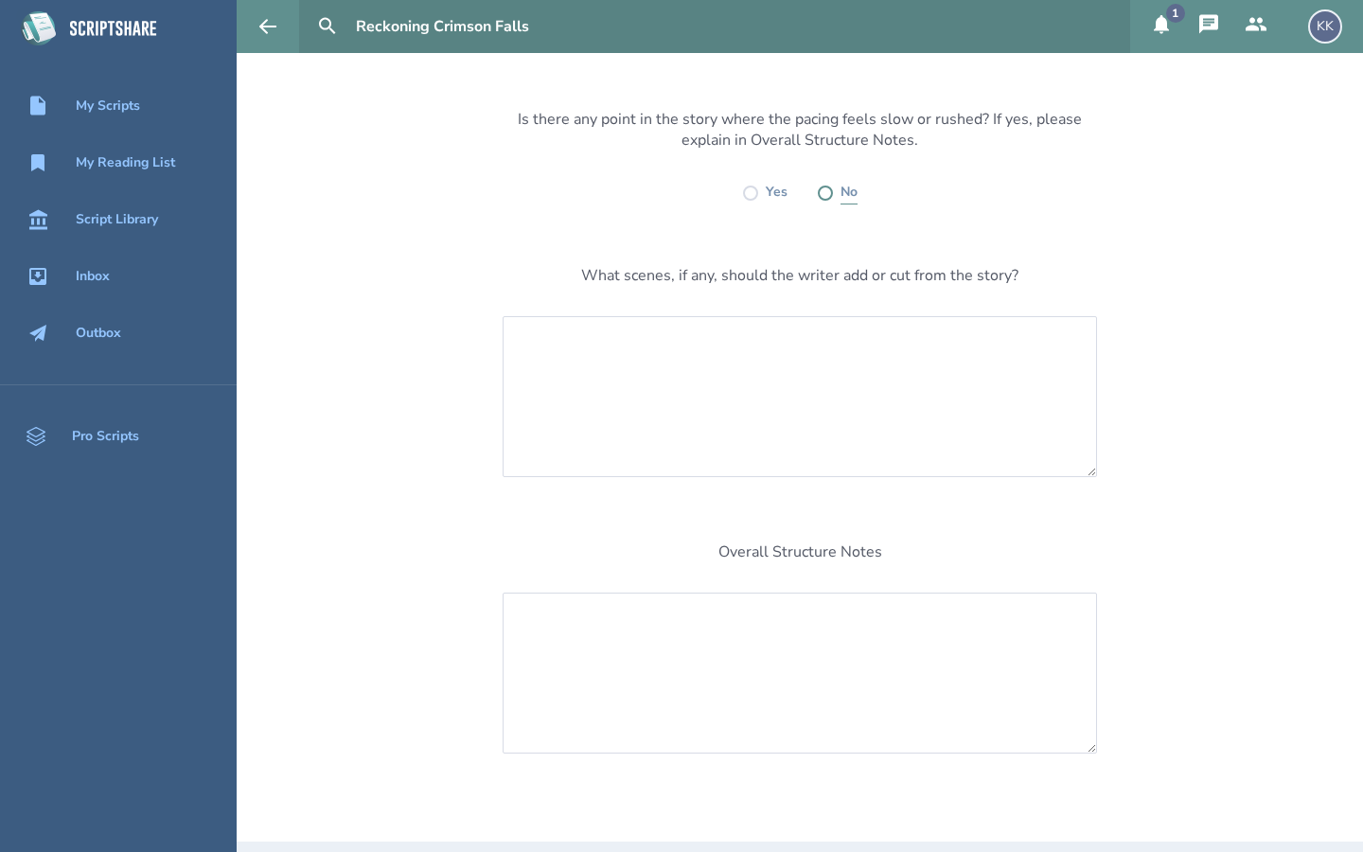
click at [828, 189] on label at bounding box center [825, 193] width 15 height 15
radio input "true"
click at [791, 342] on textarea at bounding box center [800, 396] width 595 height 161
click at [935, 343] on textarea "I think all scenes seemed made a useful contribution to the story as a whole." at bounding box center [800, 396] width 595 height 161
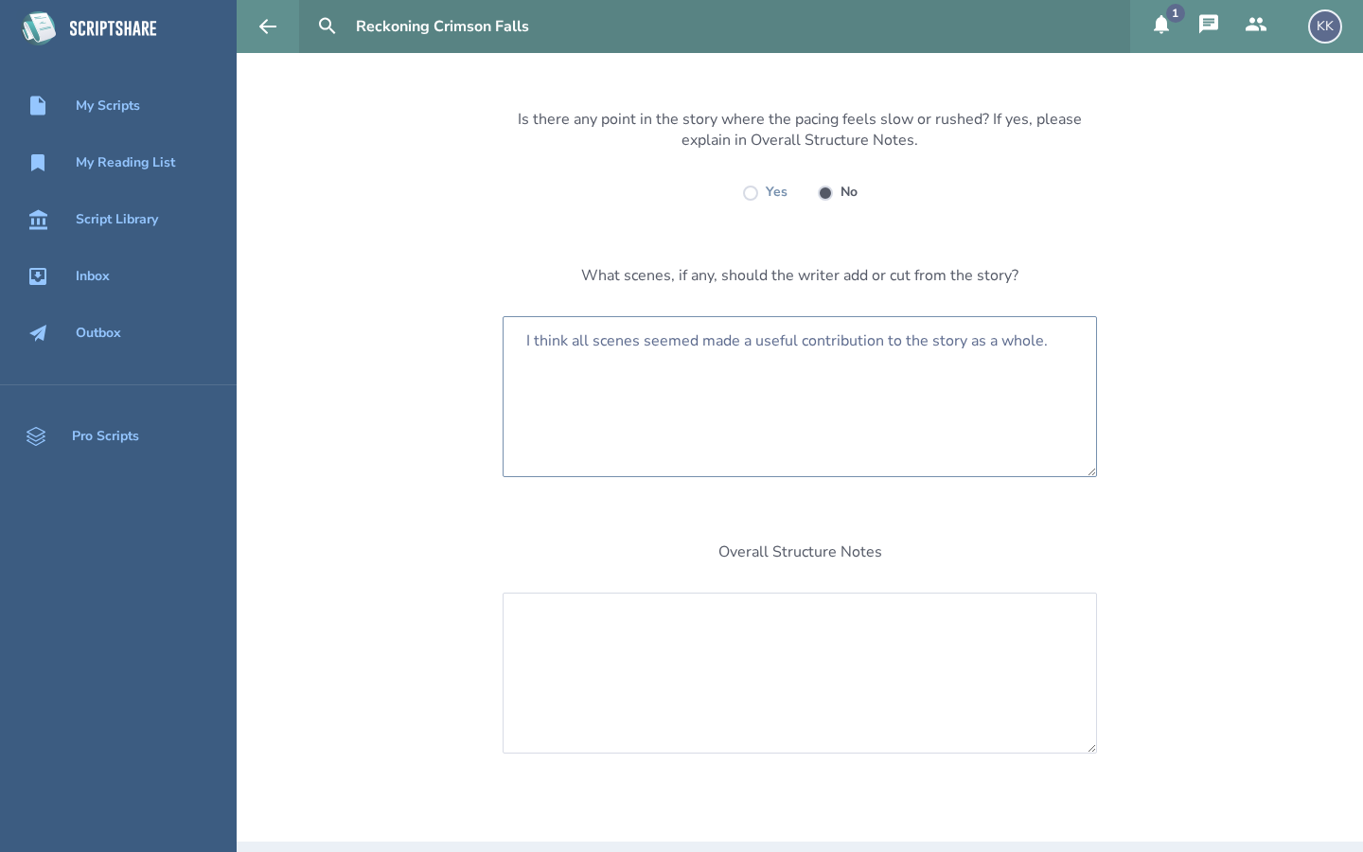
type textarea "I think all scenes seemed made a useful contribution to the story as a whole."
click at [1161, 570] on div "Is there any point in the story where the pacing feels slow or rushed? If yes, …" at bounding box center [800, 565] width 1127 height 1064
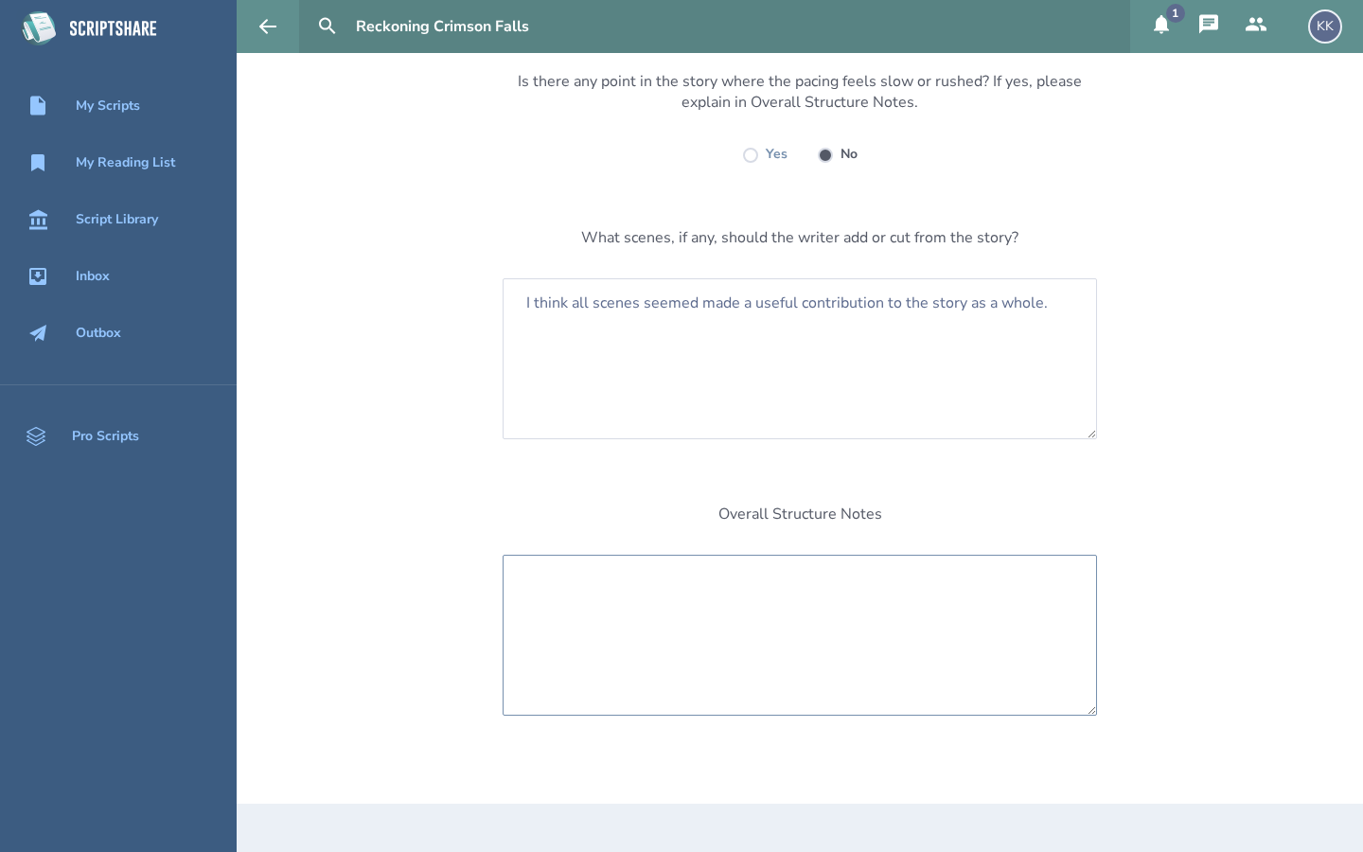
click at [660, 607] on textarea at bounding box center [800, 635] width 595 height 161
type textarea "S"
click at [847, 579] on textarea "The structure was suspenseful and produced a thriller-like reading experience." at bounding box center [800, 635] width 595 height 161
click at [733, 651] on textarea "The structure was suspenseful and produced an enjoyable, thriller-like reading …" at bounding box center [800, 635] width 595 height 161
click at [1212, 630] on div "Is there any point in the story where the pacing feels slow or rushed? If yes, …" at bounding box center [800, 527] width 1127 height 1064
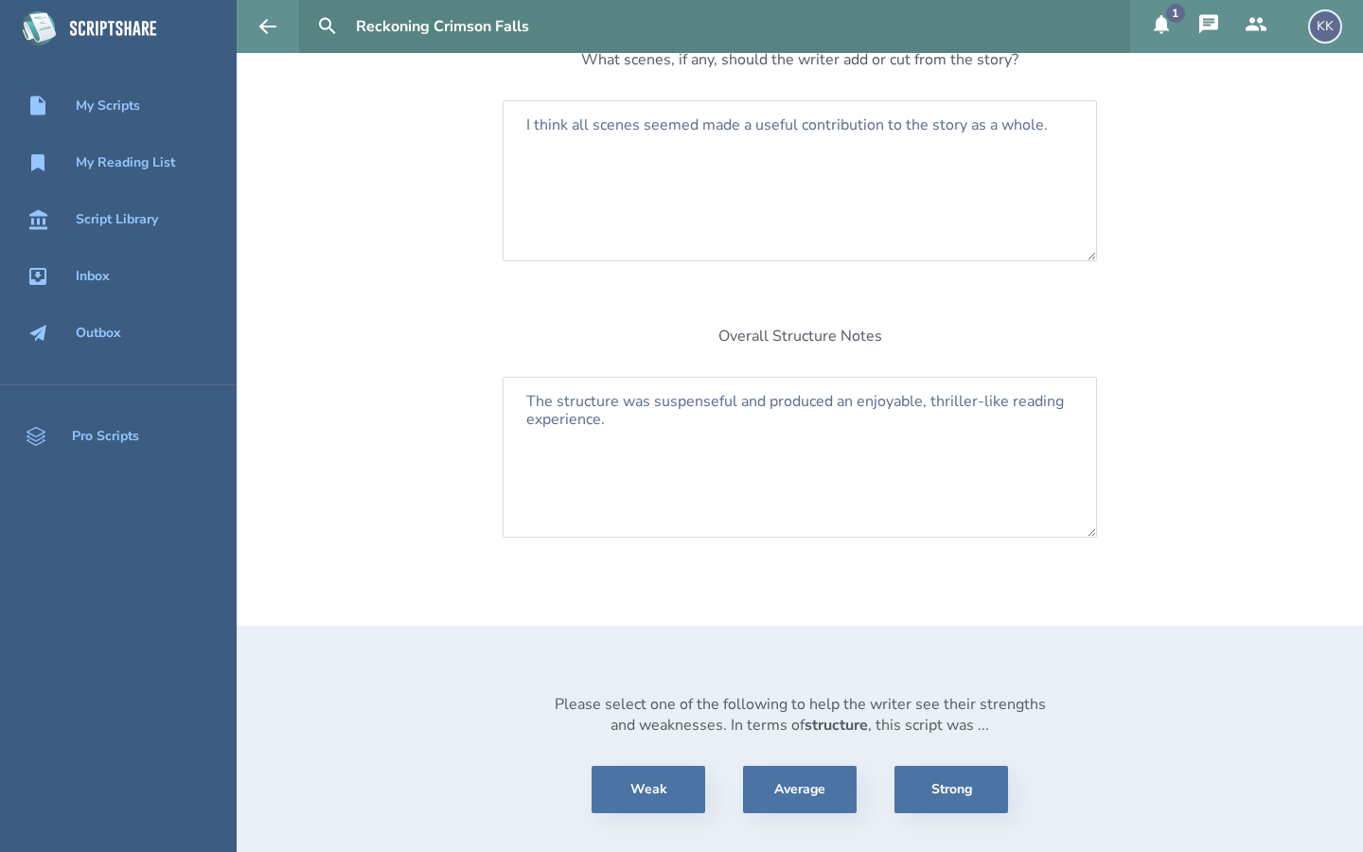
scroll to position [370, 0]
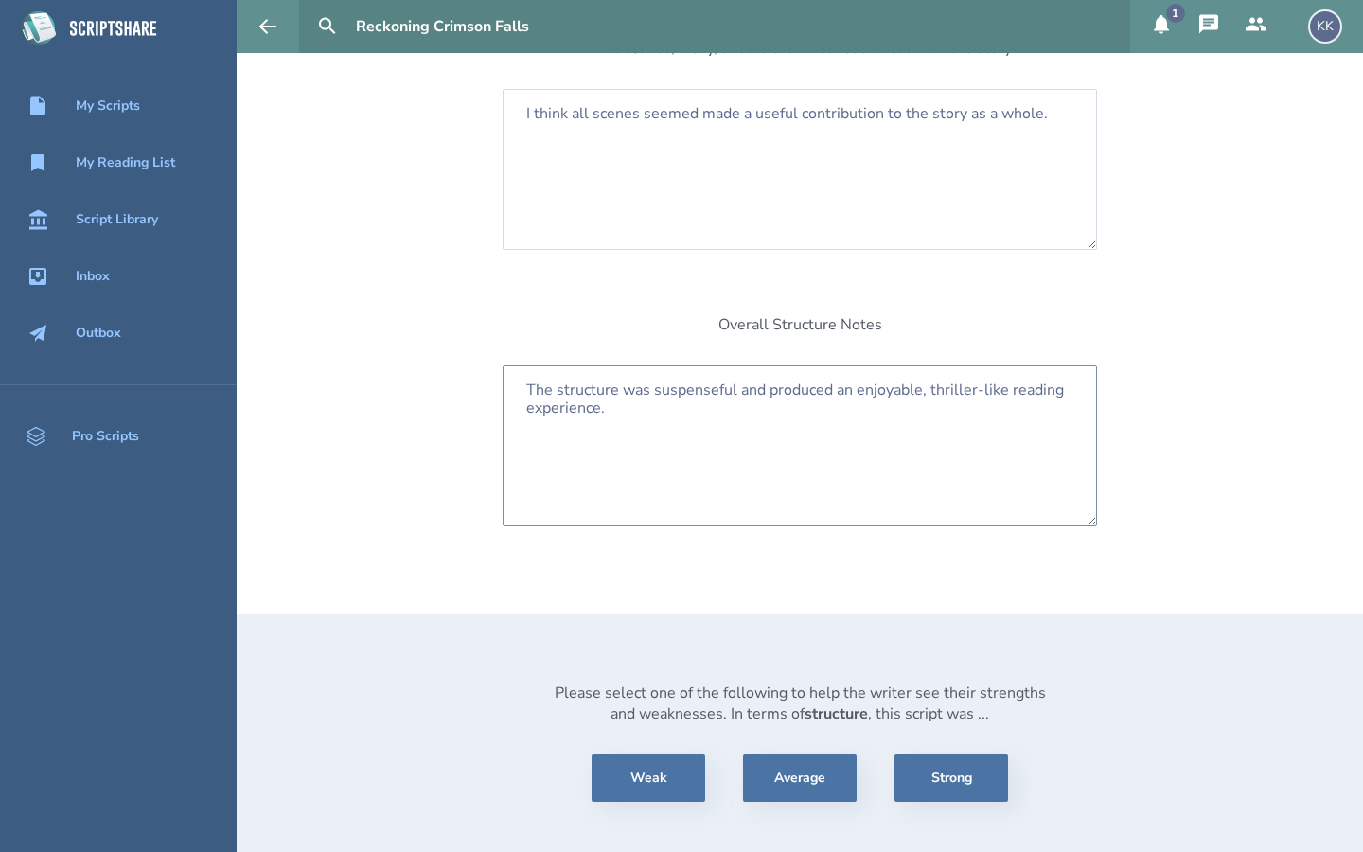
click at [604, 411] on textarea "The structure was suspenseful and produced an enjoyable, thriller-like reading …" at bounding box center [800, 445] width 595 height 161
click at [704, 407] on textarea "The structure was suspenseful and produced an enjoyable, thriller-like reading …" at bounding box center [800, 445] width 595 height 161
click at [865, 402] on textarea "The structure was suspenseful and produced an enjoyable, thriller-like reading …" at bounding box center [800, 445] width 595 height 161
type textarea "The structure was suspenseful and produced an enjoyable, thriller-like reading …"
click at [1099, 619] on div "Please select one of the following to help the writer see their strengths and w…" at bounding box center [800, 742] width 1127 height 256
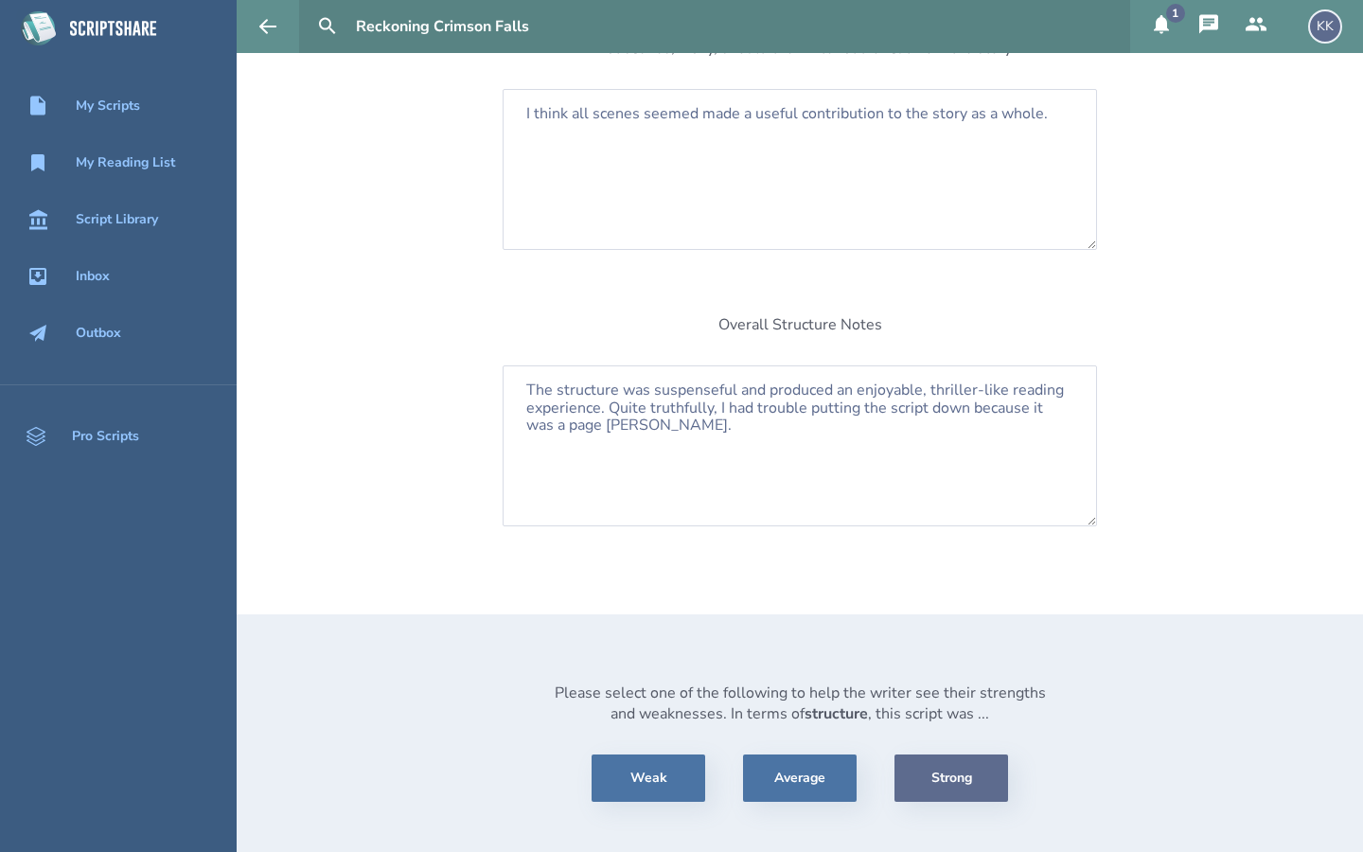
click at [962, 774] on button "Strong" at bounding box center [952, 778] width 114 height 47
click at [1227, 748] on div "Please select one of the following to help the writer see their strengths and w…" at bounding box center [800, 742] width 1127 height 256
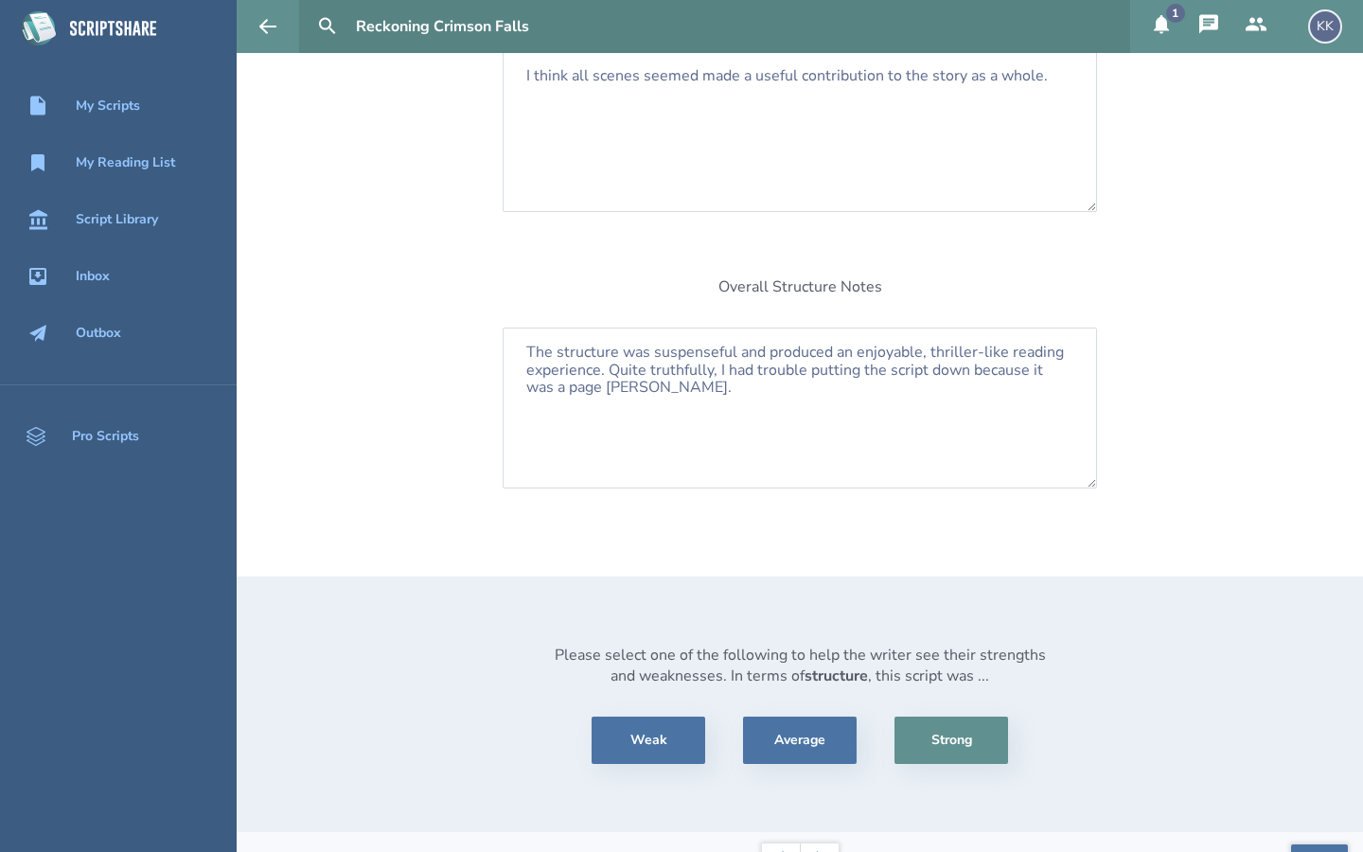
scroll to position [441, 0]
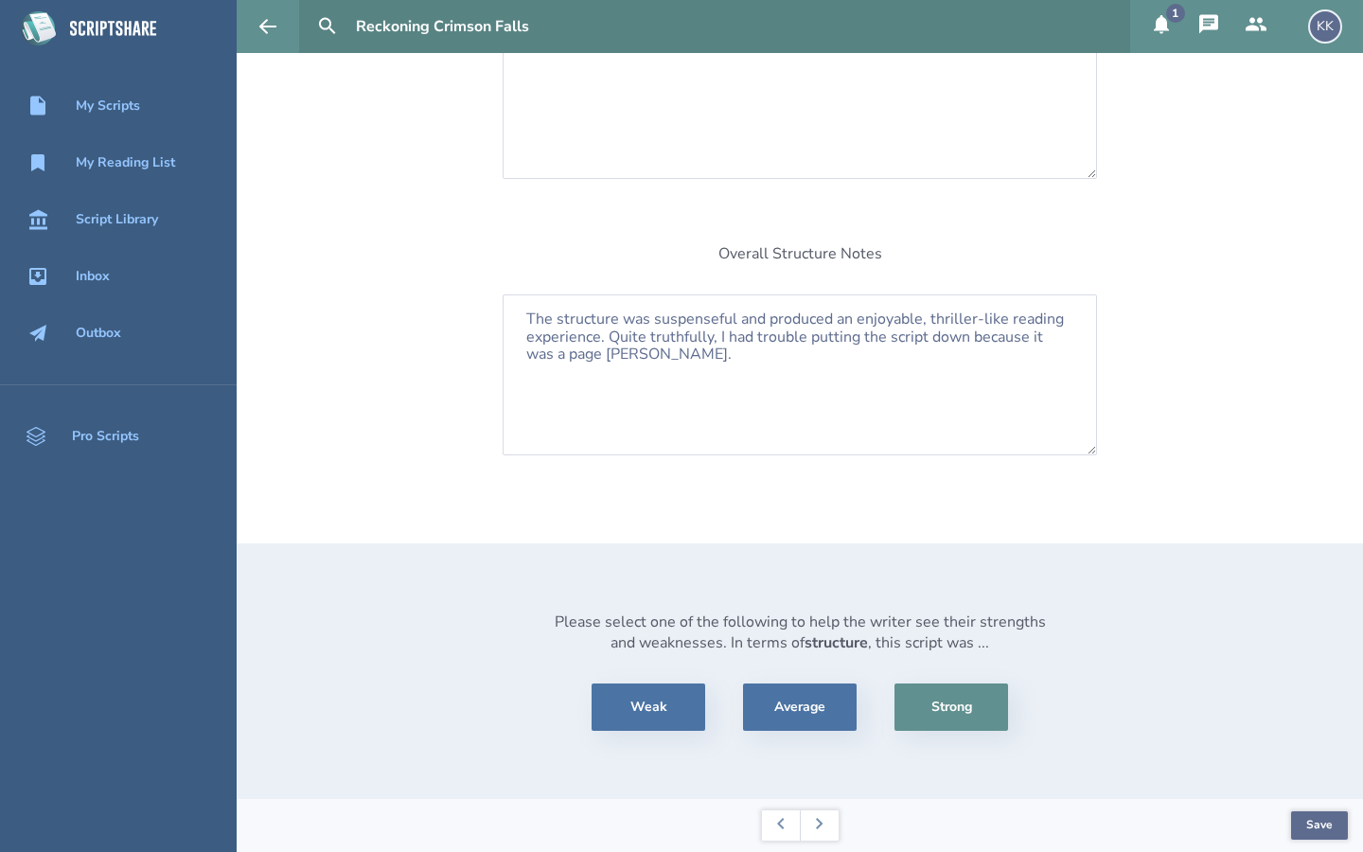
click at [1331, 821] on button "Save" at bounding box center [1319, 825] width 57 height 28
click at [1316, 384] on div "Is there any point in the story where the pacing feels slow or rushed? If yes, …" at bounding box center [800, 267] width 1127 height 1064
click at [825, 818] on button at bounding box center [819, 825] width 39 height 30
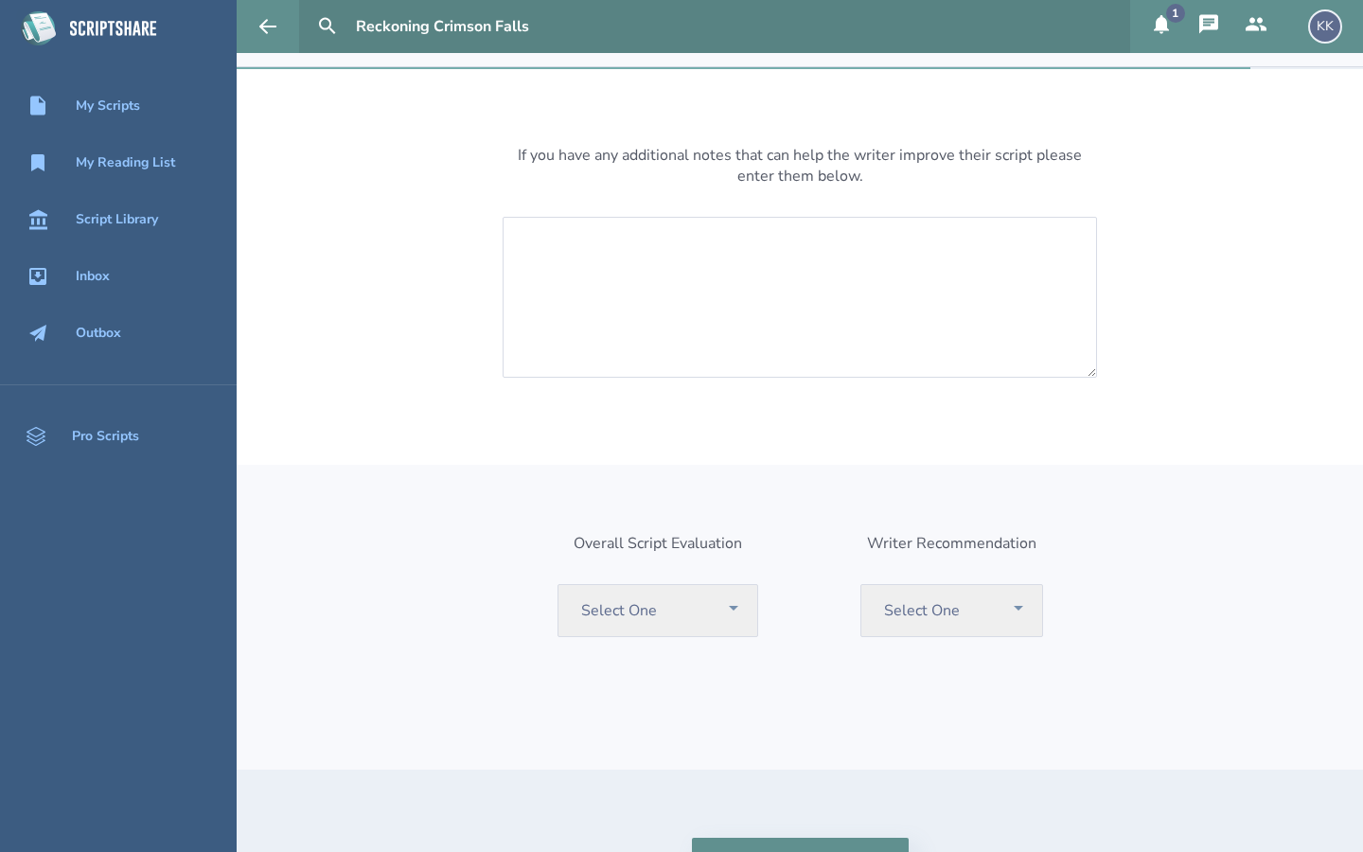
scroll to position [114, 0]
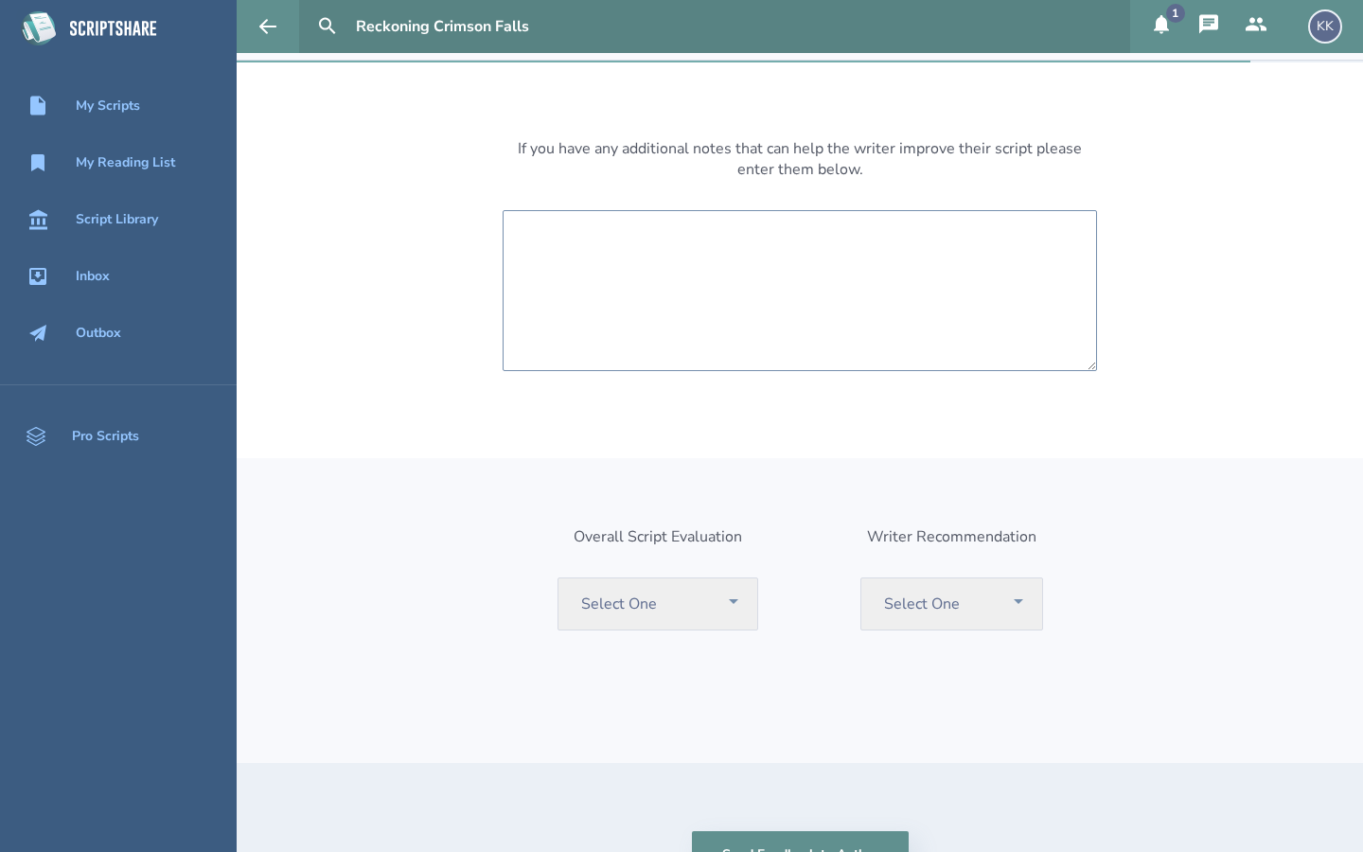
click at [617, 249] on textarea at bounding box center [800, 290] width 595 height 161
type textarea "N/A"
click at [734, 599] on select "Select One Recommend Consider Consider with Rewrite Pass" at bounding box center [658, 604] width 201 height 53
select select "considerWithRewrite"
click at [560, 578] on select "Select One Recommend Consider Consider with Rewrite Pass" at bounding box center [658, 604] width 201 height 53
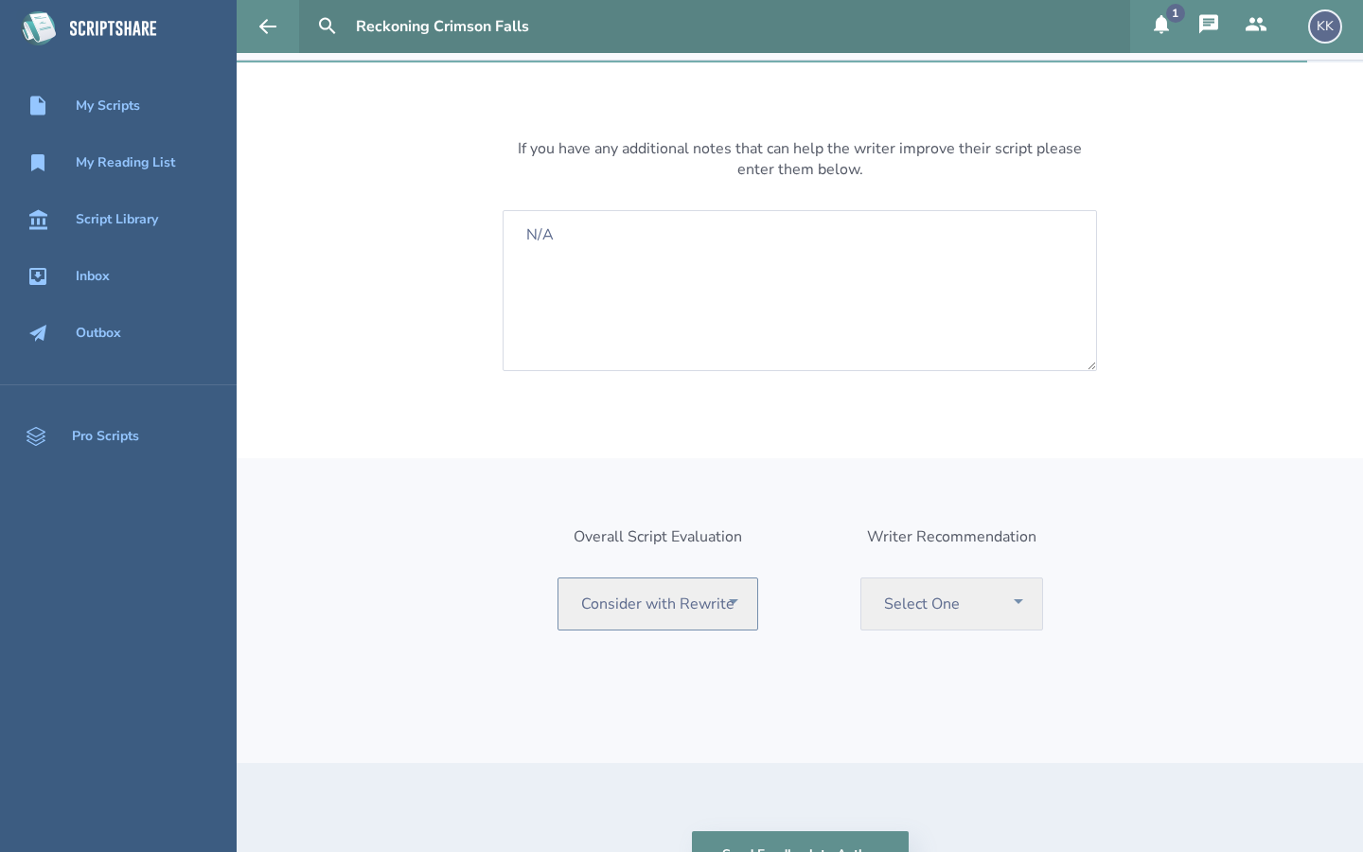
click at [735, 598] on select "Select One Recommend Consider Consider with Rewrite Pass" at bounding box center [658, 604] width 201 height 53
click at [560, 578] on select "Select One Recommend Consider Consider with Rewrite Pass" at bounding box center [658, 604] width 201 height 53
click at [1013, 601] on select "Select One Recommend Writer Consider Writer Pass" at bounding box center [952, 604] width 183 height 53
select select "recommend"
click at [861, 578] on select "Select One Recommend Writer Consider Writer Pass" at bounding box center [952, 604] width 183 height 53
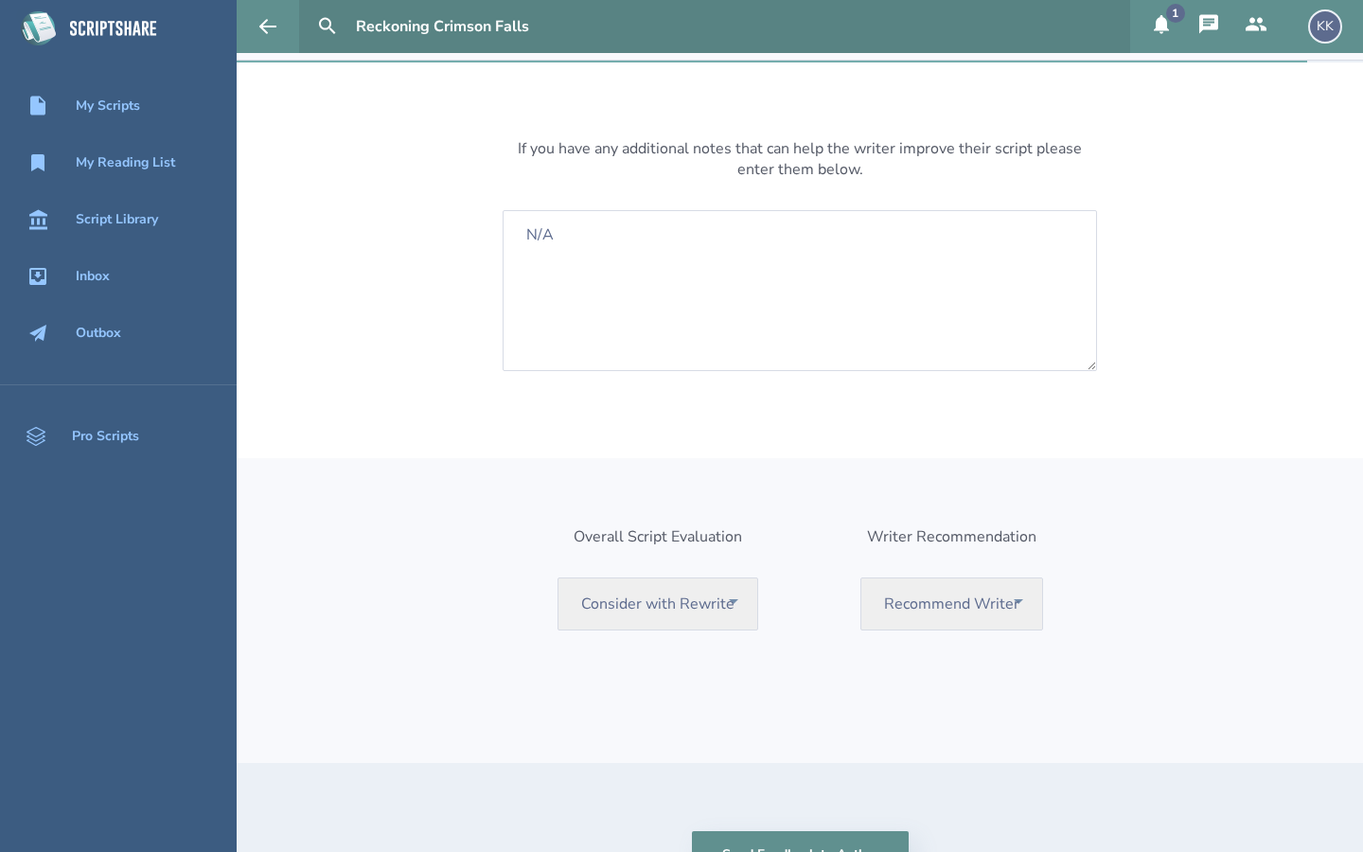
click at [1097, 656] on div "Overall Script Evaluation Select One Recommend Consider Consider with Rewrite P…" at bounding box center [800, 610] width 1127 height 305
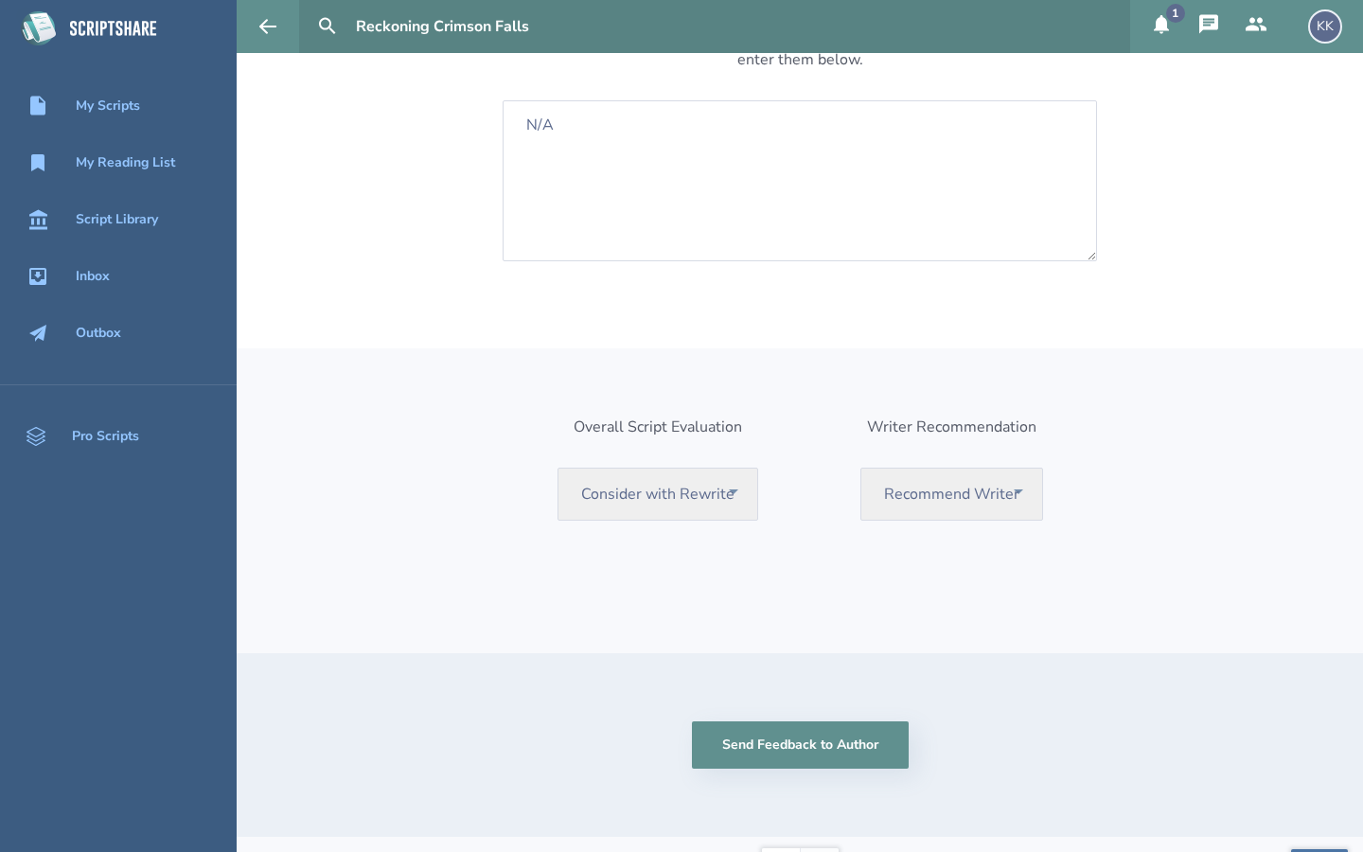
scroll to position [261, 0]
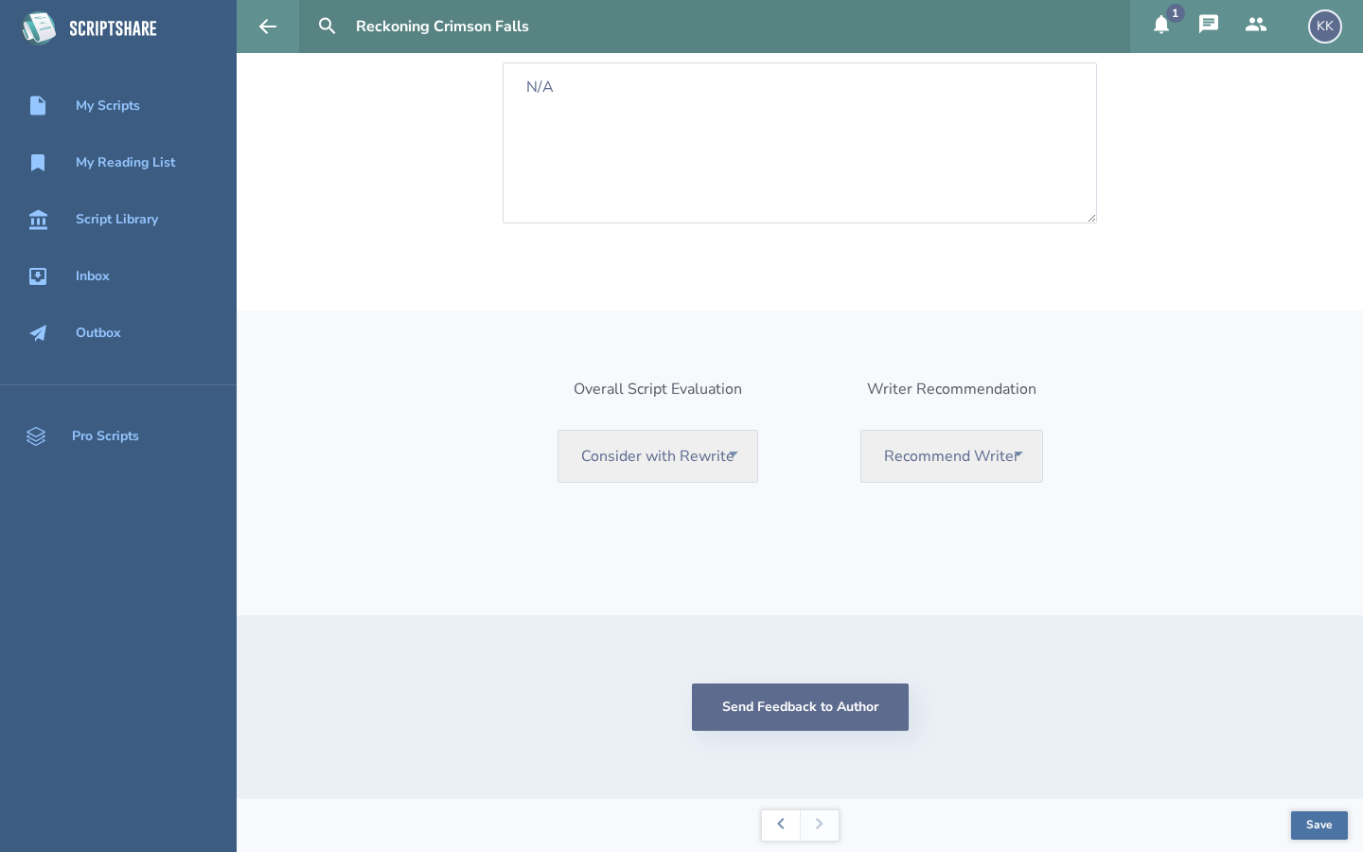
click at [841, 705] on button "Send Feedback to Author" at bounding box center [800, 707] width 217 height 47
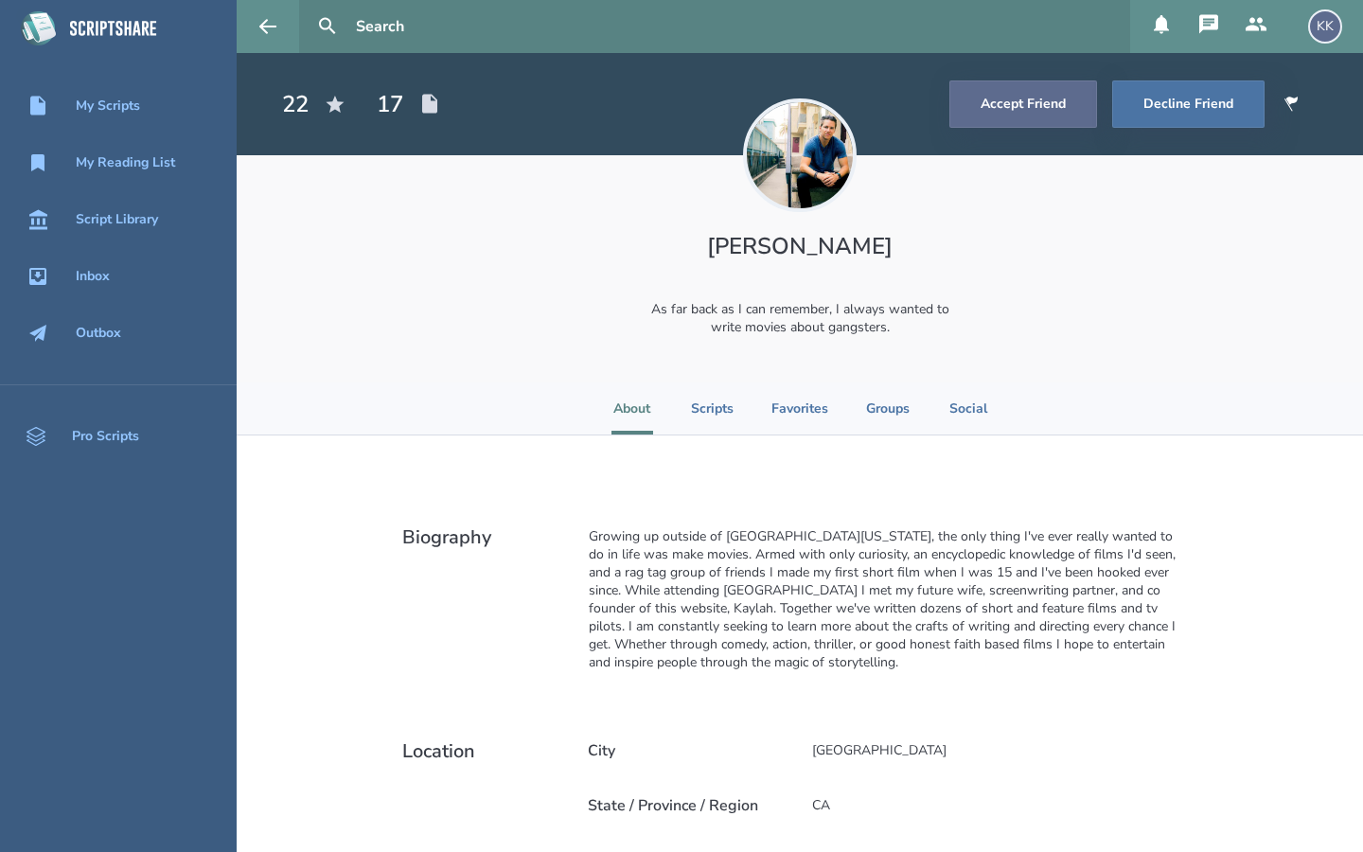
click at [1046, 94] on button "Accept Friend" at bounding box center [1024, 103] width 148 height 47
